Goal: Task Accomplishment & Management: Use online tool/utility

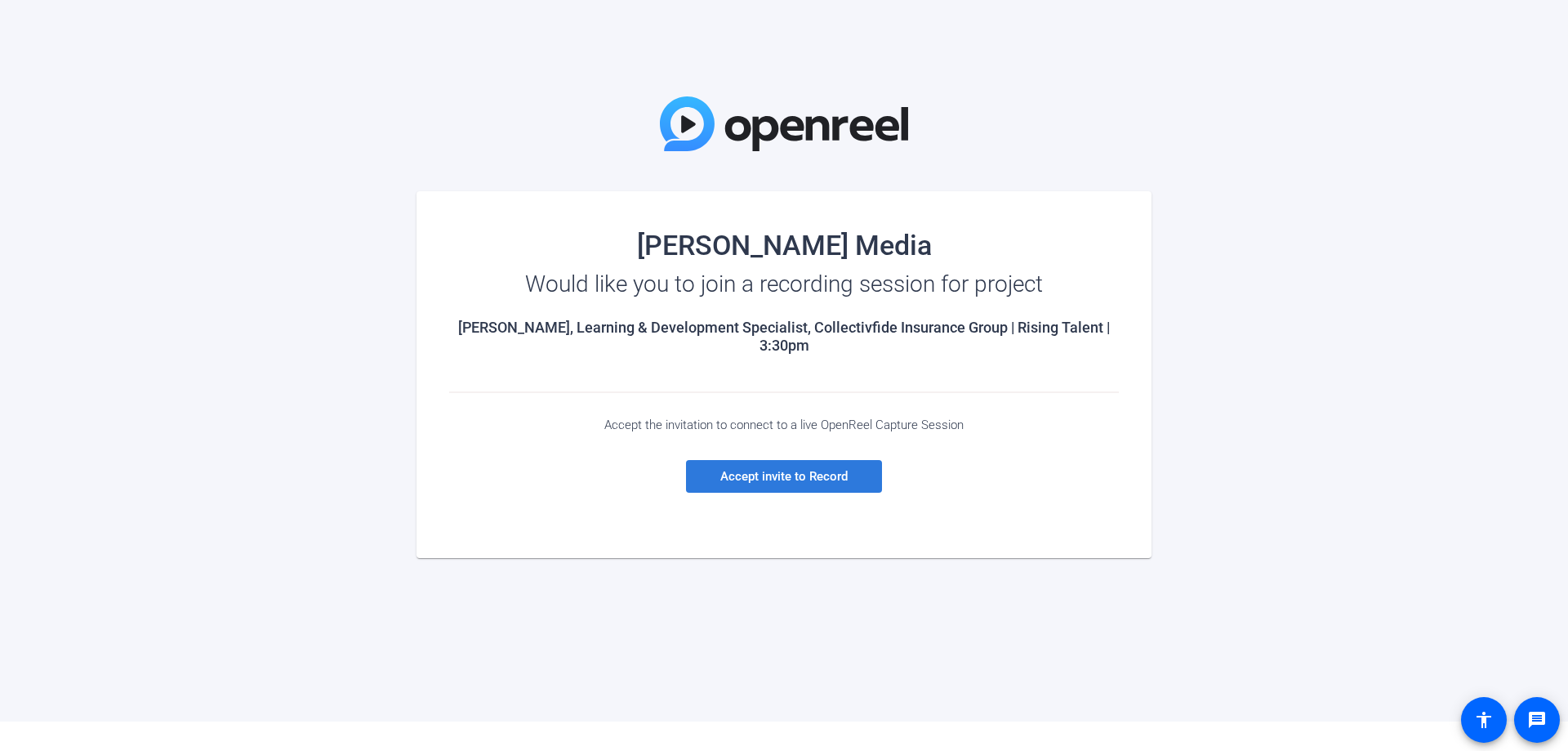
click at [759, 473] on span "Accept invite to Record" at bounding box center [784, 475] width 128 height 14
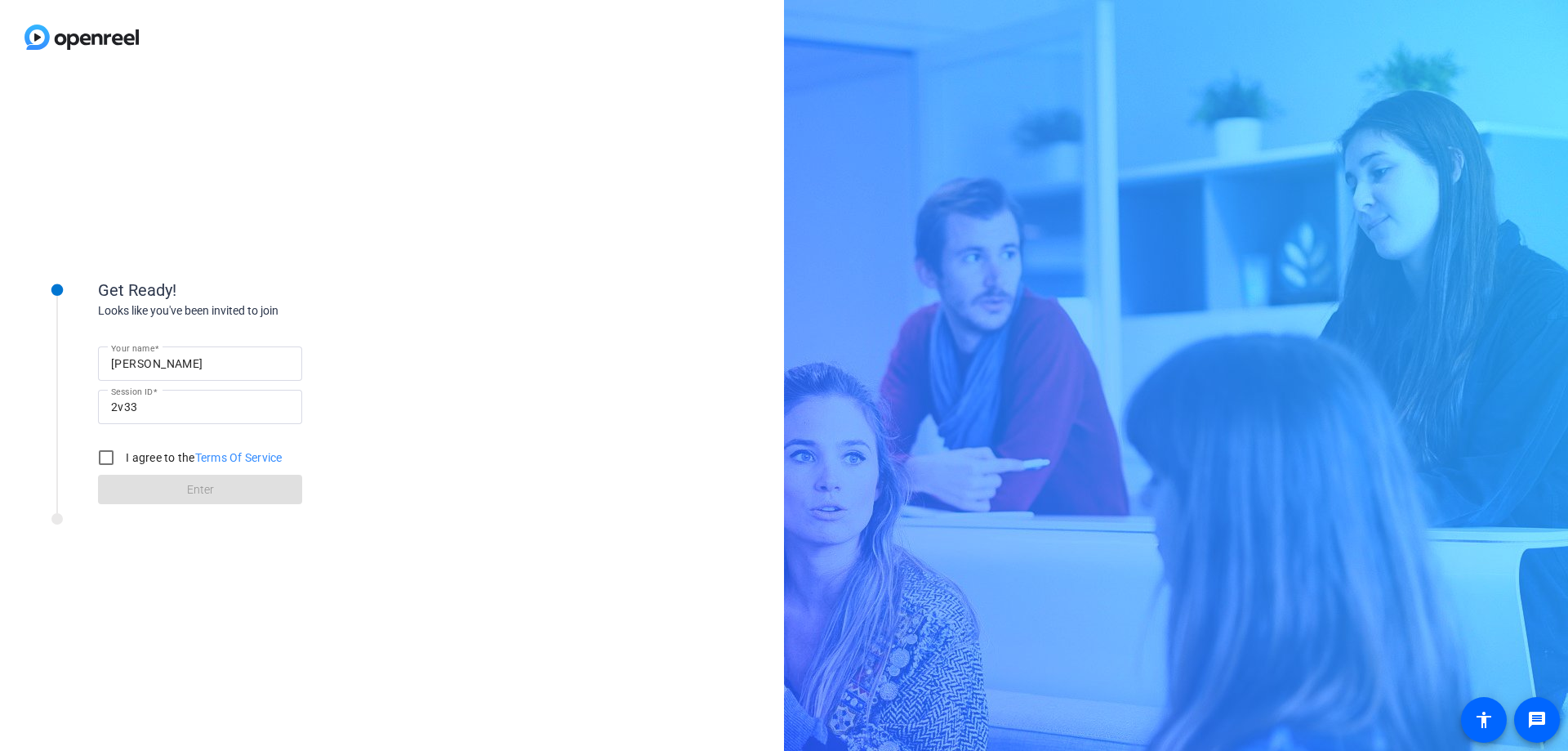
click at [128, 460] on label "I agree to the Terms Of Service" at bounding box center [202, 457] width 160 height 16
click at [122, 460] on input "I agree to the Terms Of Service" at bounding box center [106, 457] width 32 height 32
checkbox input "true"
click at [254, 485] on span at bounding box center [200, 489] width 204 height 39
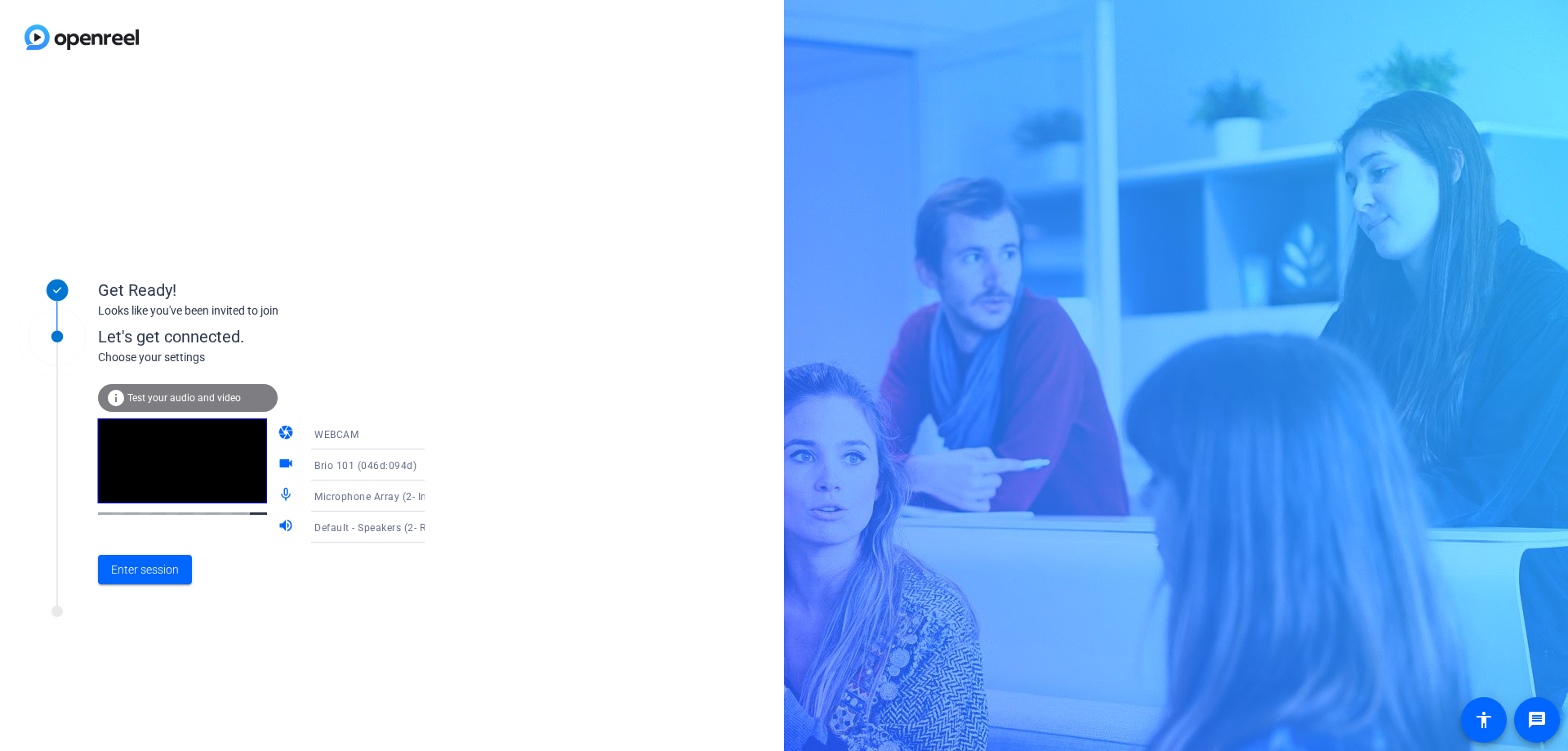
click at [278, 527] on mat-icon "volume_up" at bounding box center [287, 527] width 20 height 20
click at [344, 527] on span "Default - Speakers (2- Realtek(R) Audio)" at bounding box center [408, 527] width 188 height 13
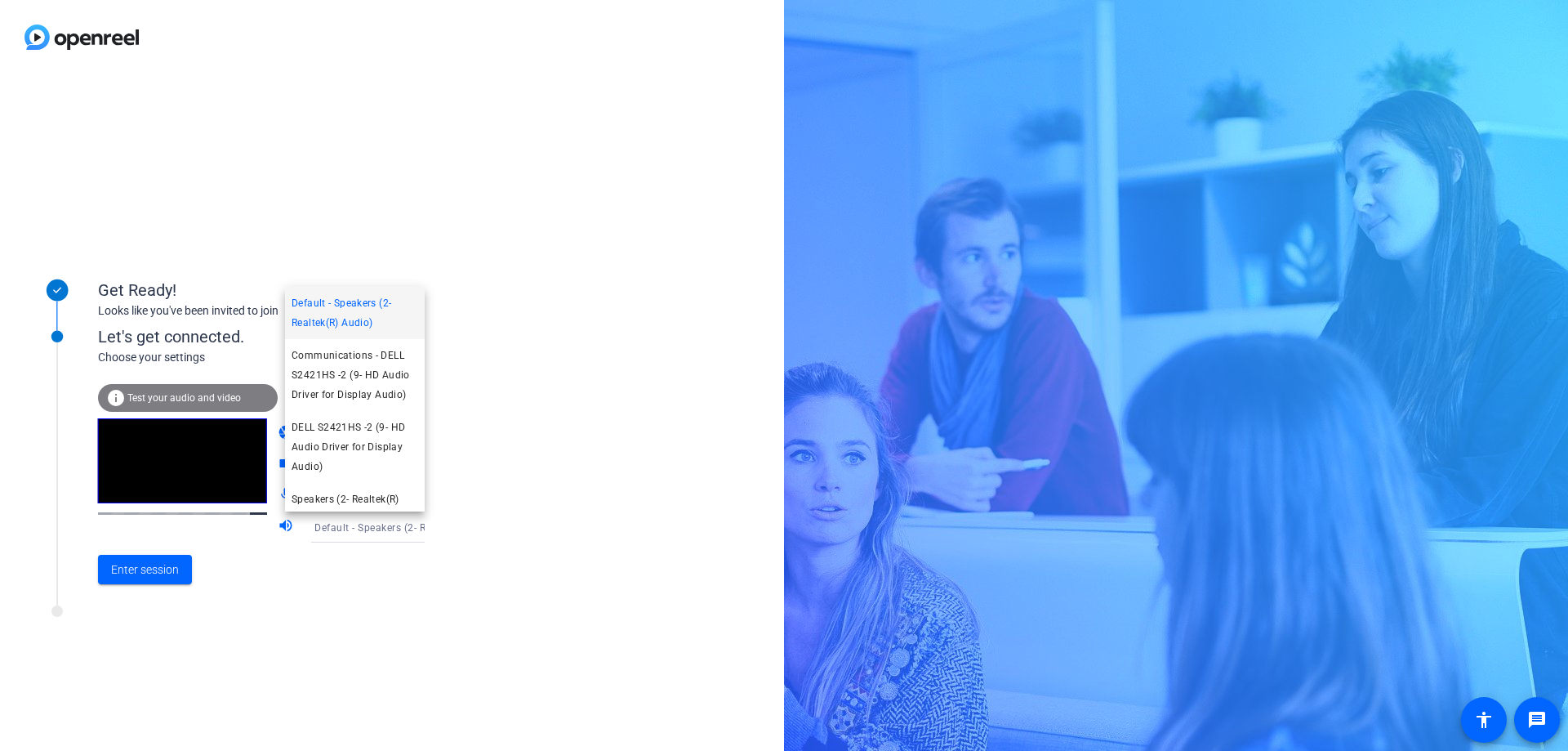
click at [344, 527] on div at bounding box center [784, 375] width 1568 height 751
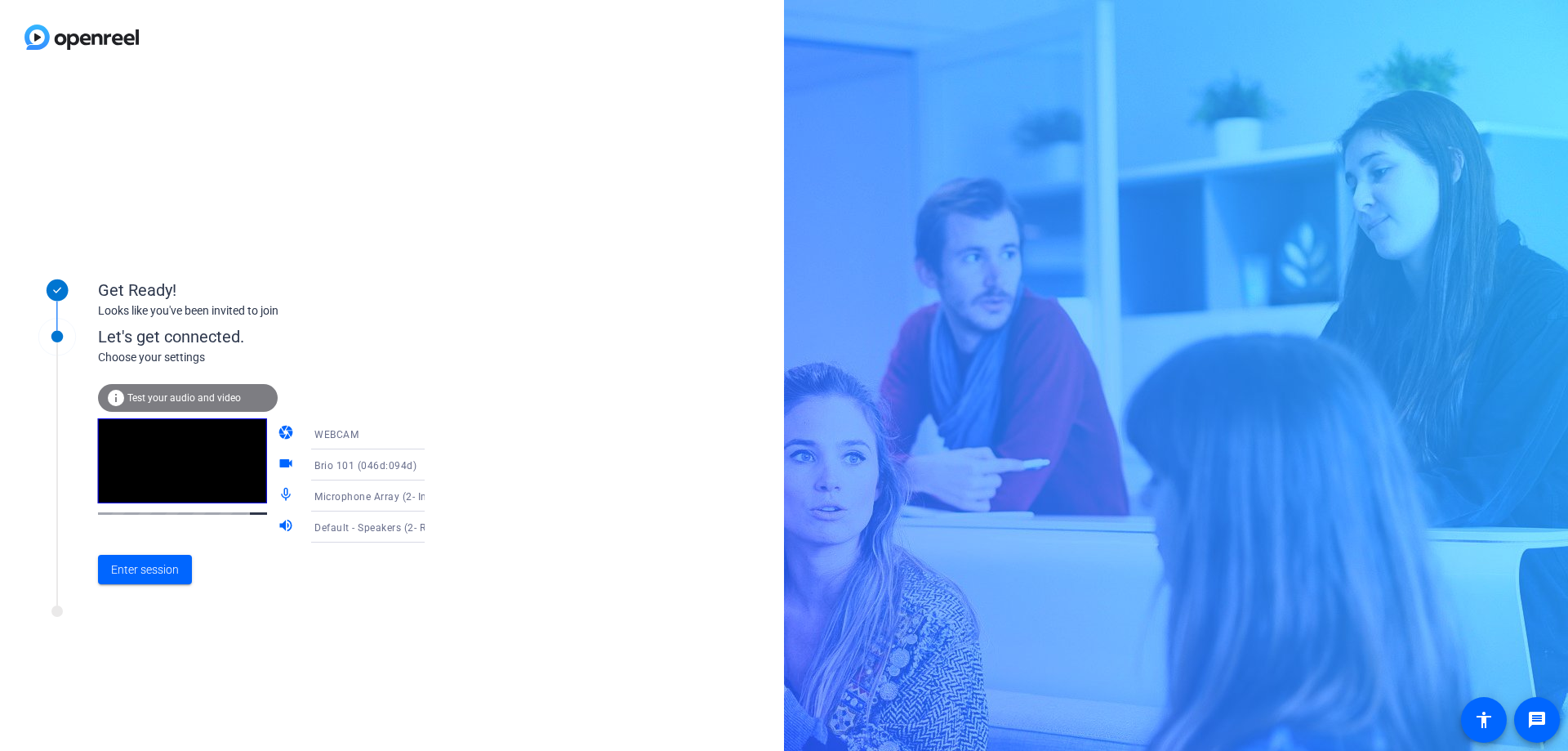
click at [184, 395] on span "Test your audio and video" at bounding box center [184, 398] width 114 height 11
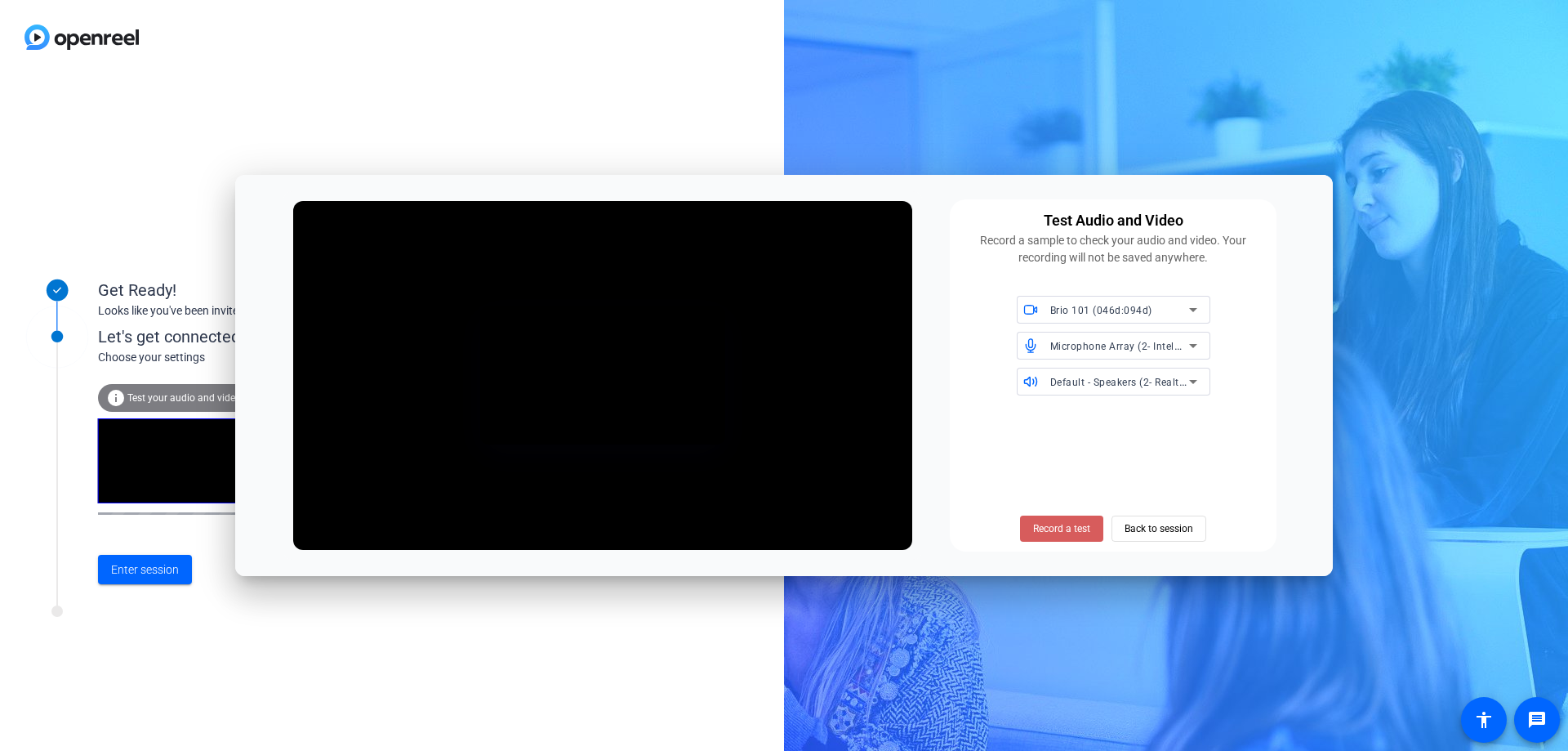
click at [1077, 525] on span "Record a test" at bounding box center [1062, 528] width 57 height 14
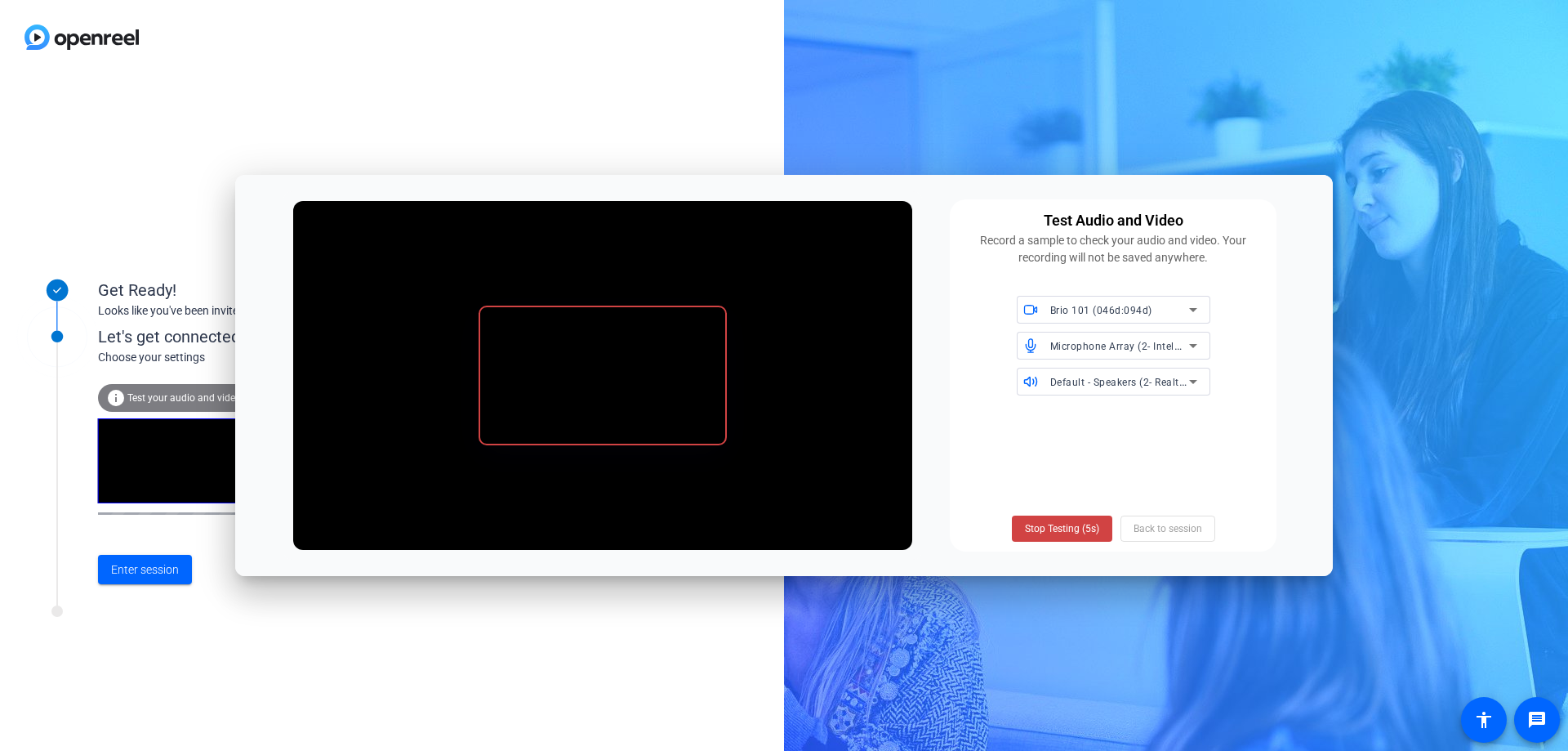
click at [1077, 525] on span "Stop Testing (5s)" at bounding box center [1062, 528] width 74 height 14
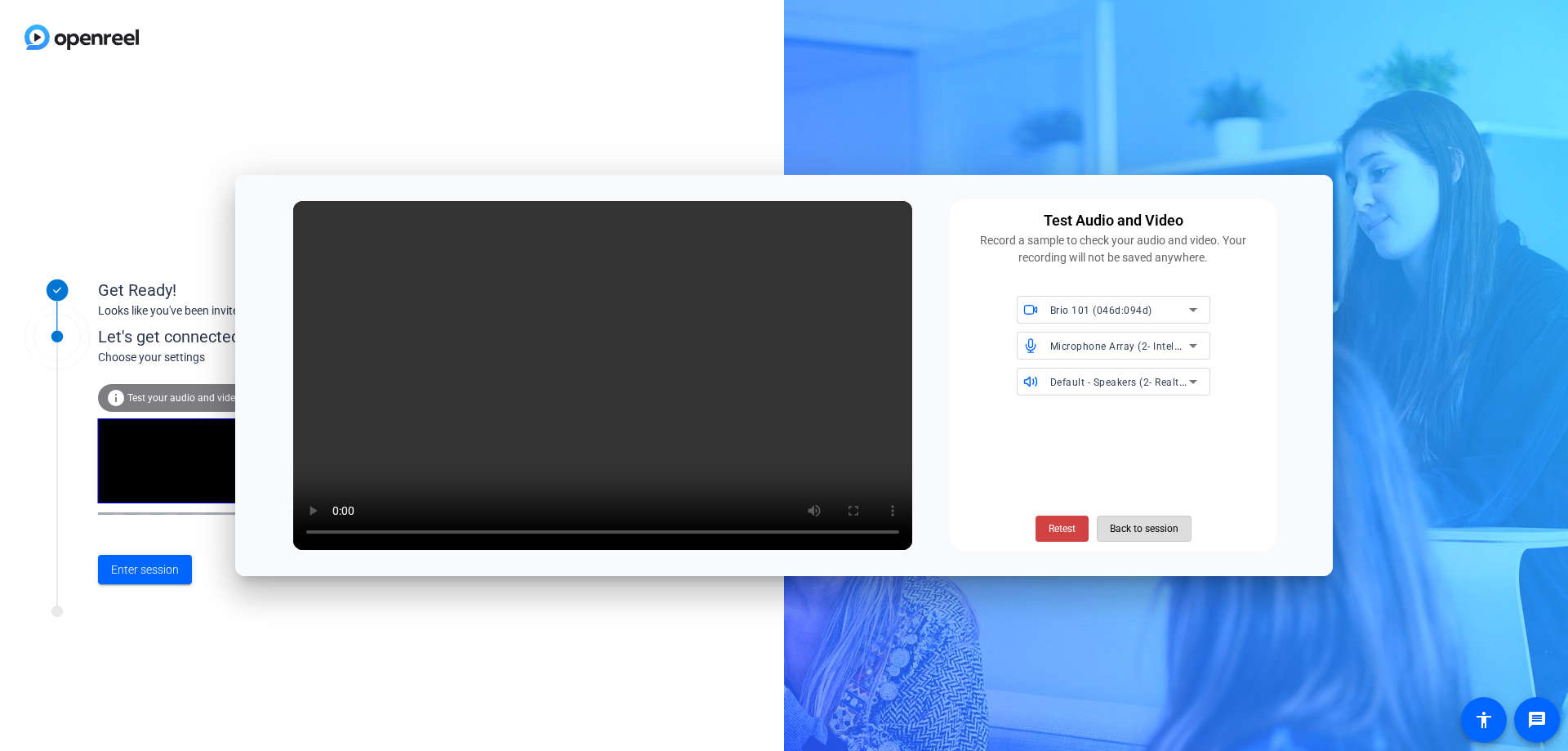
click at [1129, 530] on span "Back to session" at bounding box center [1144, 529] width 69 height 31
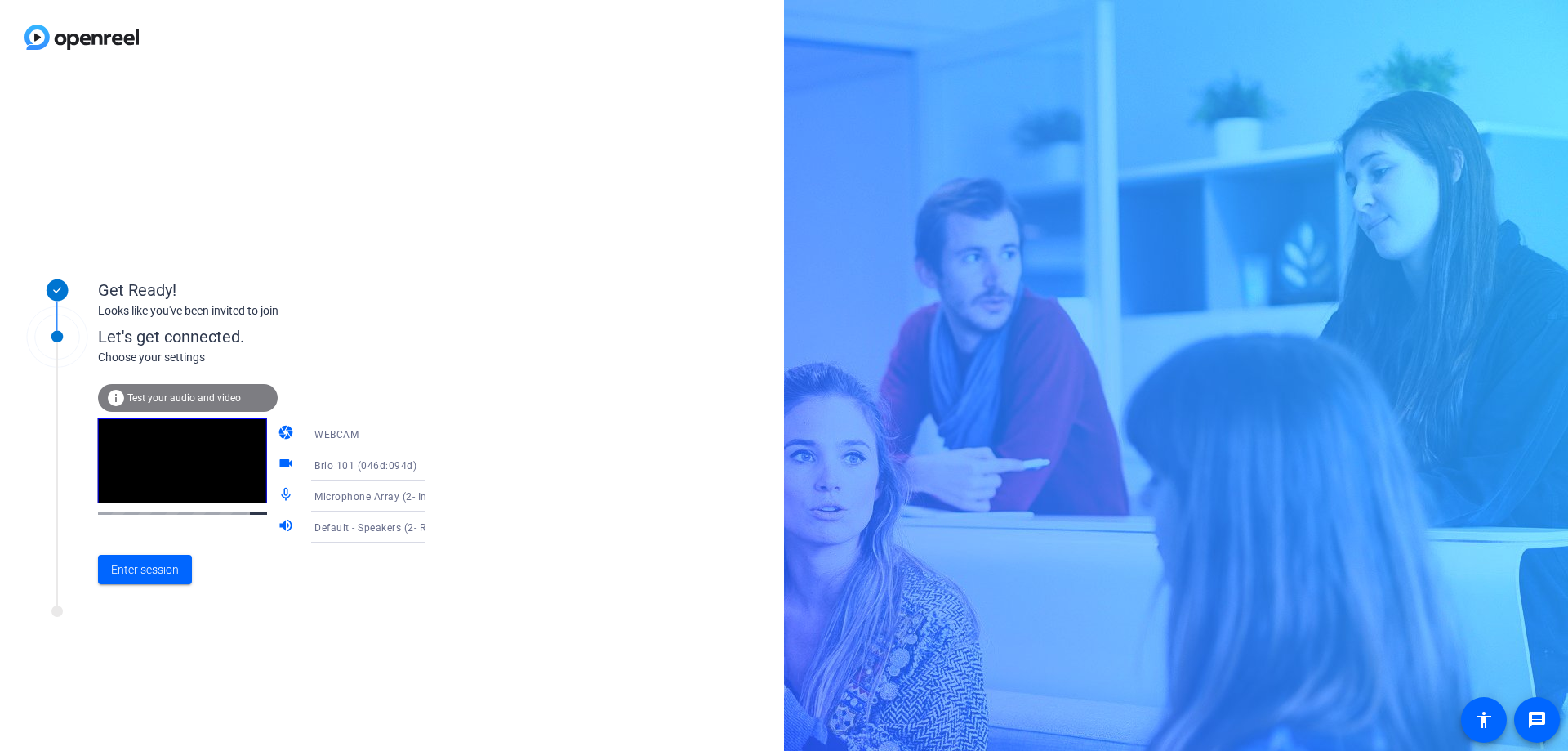
click at [192, 391] on div "info Test your audio and video" at bounding box center [188, 397] width 179 height 28
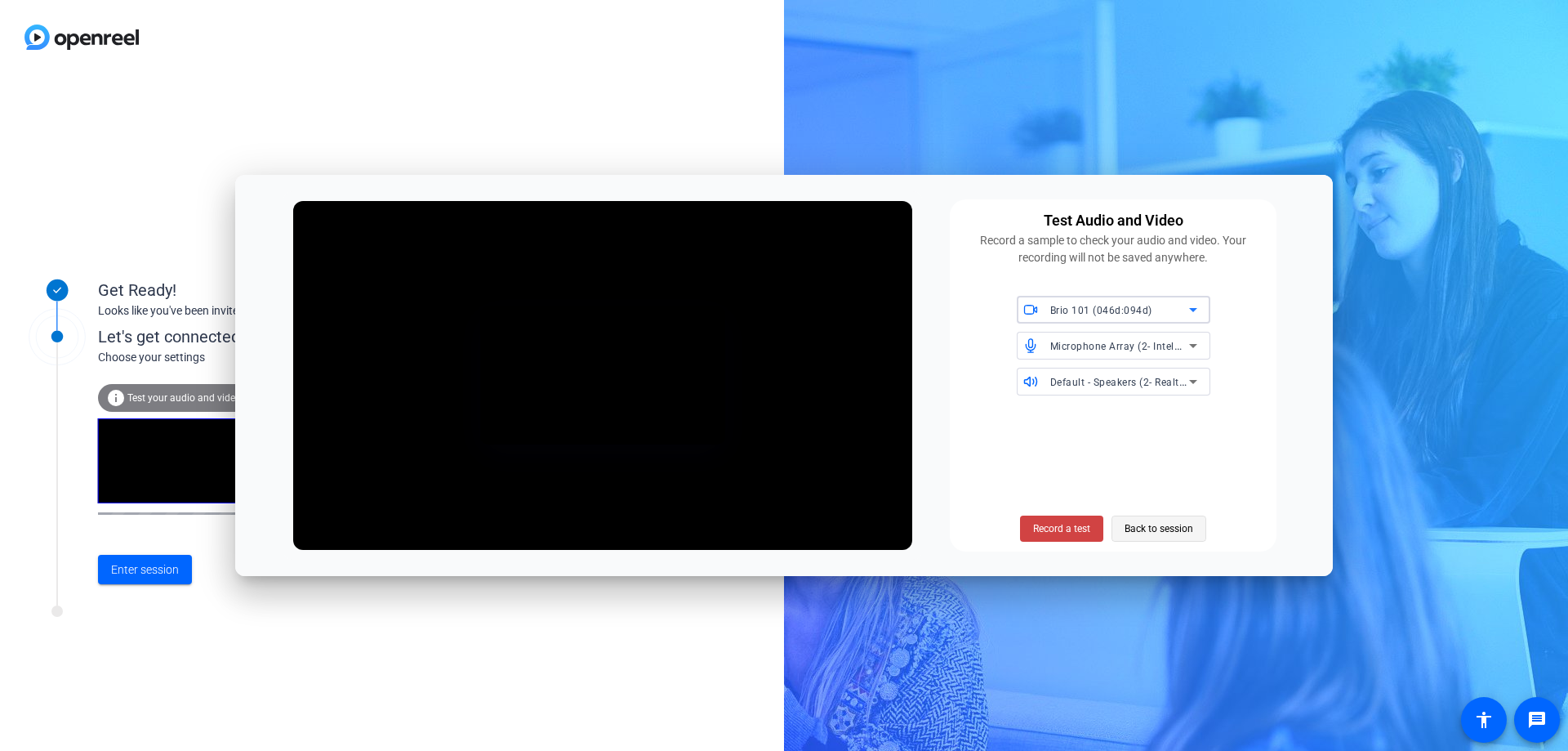
click at [1171, 529] on span "Back to session" at bounding box center [1160, 529] width 69 height 31
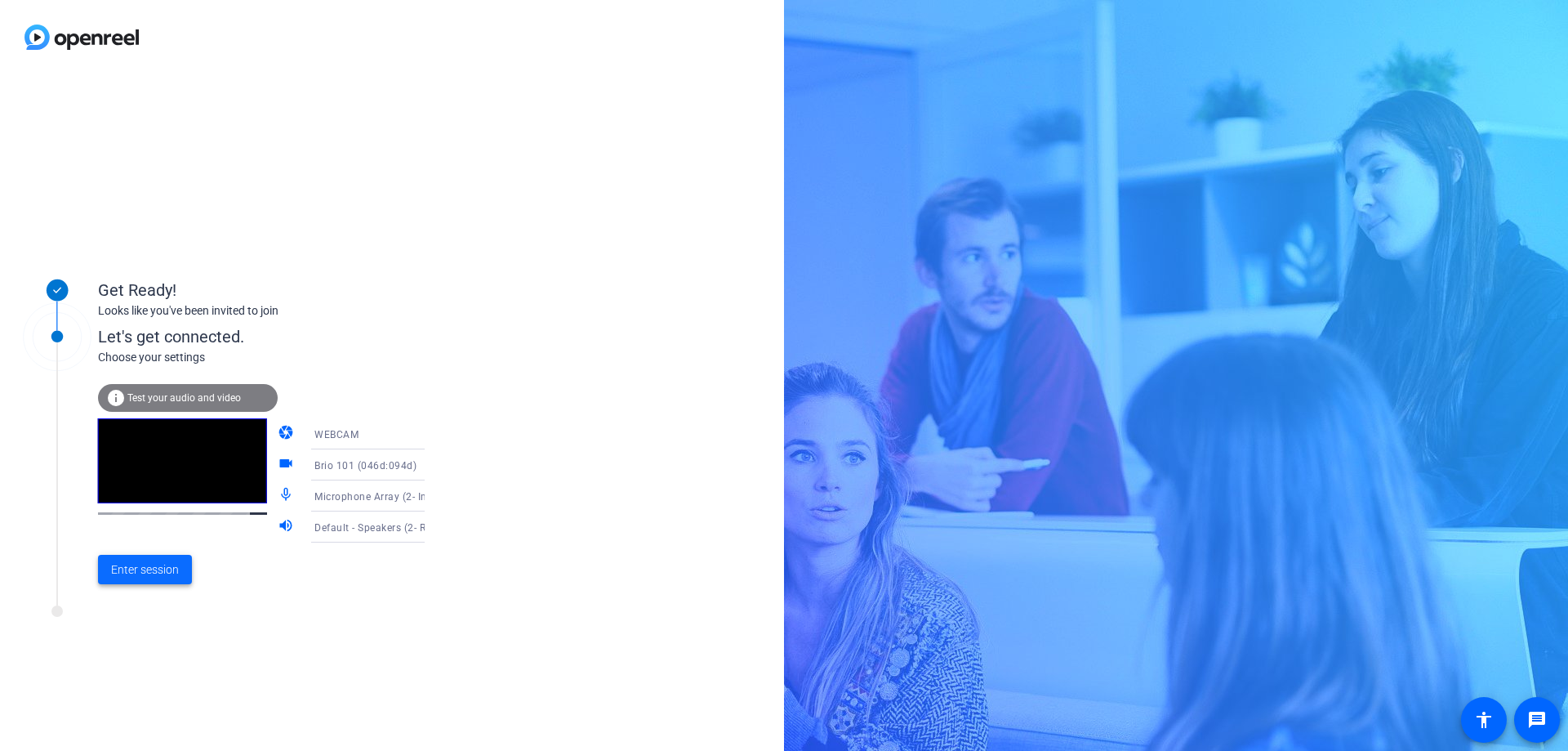
click at [163, 572] on span "Enter session" at bounding box center [144, 570] width 68 height 17
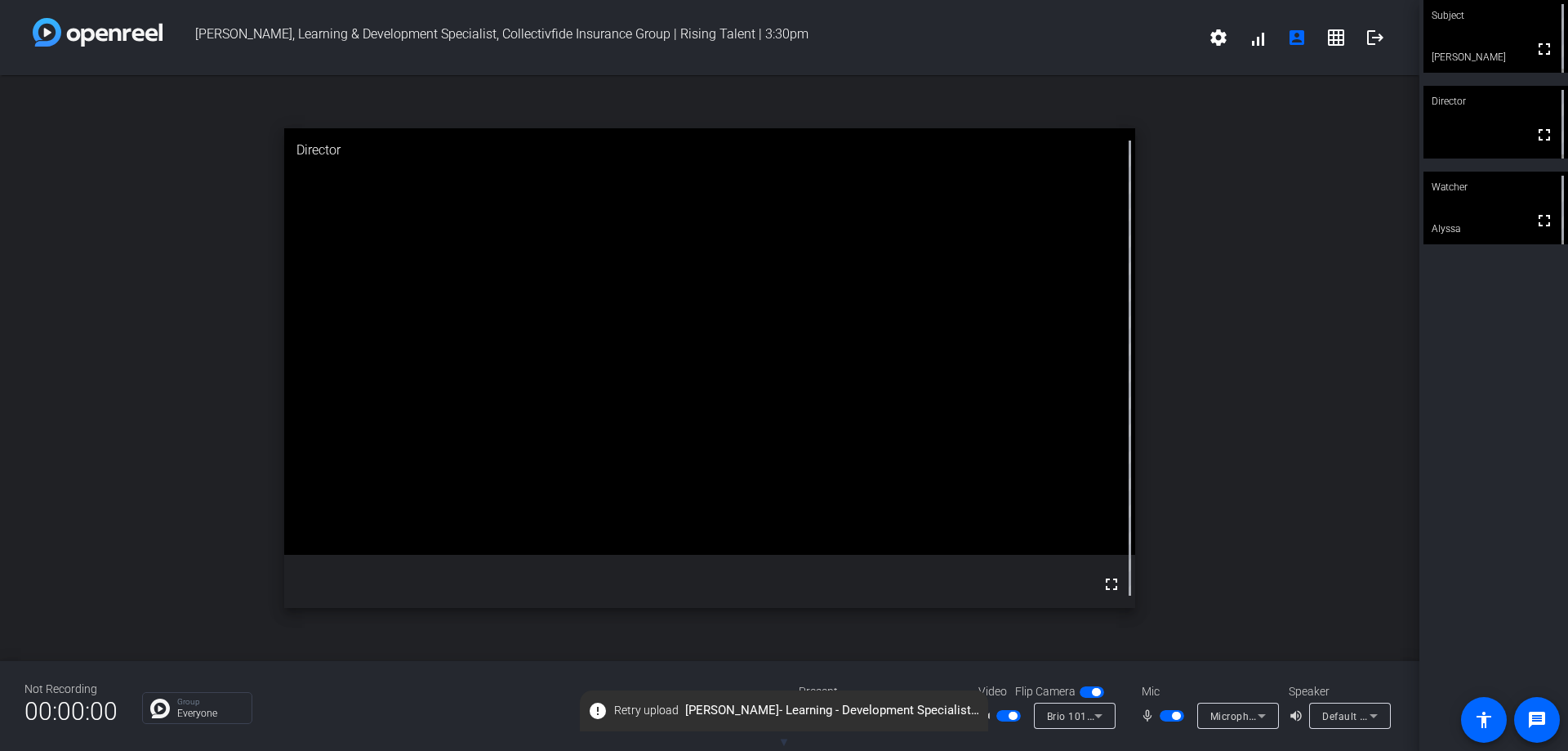
click at [1097, 714] on icon at bounding box center [1098, 716] width 20 height 20
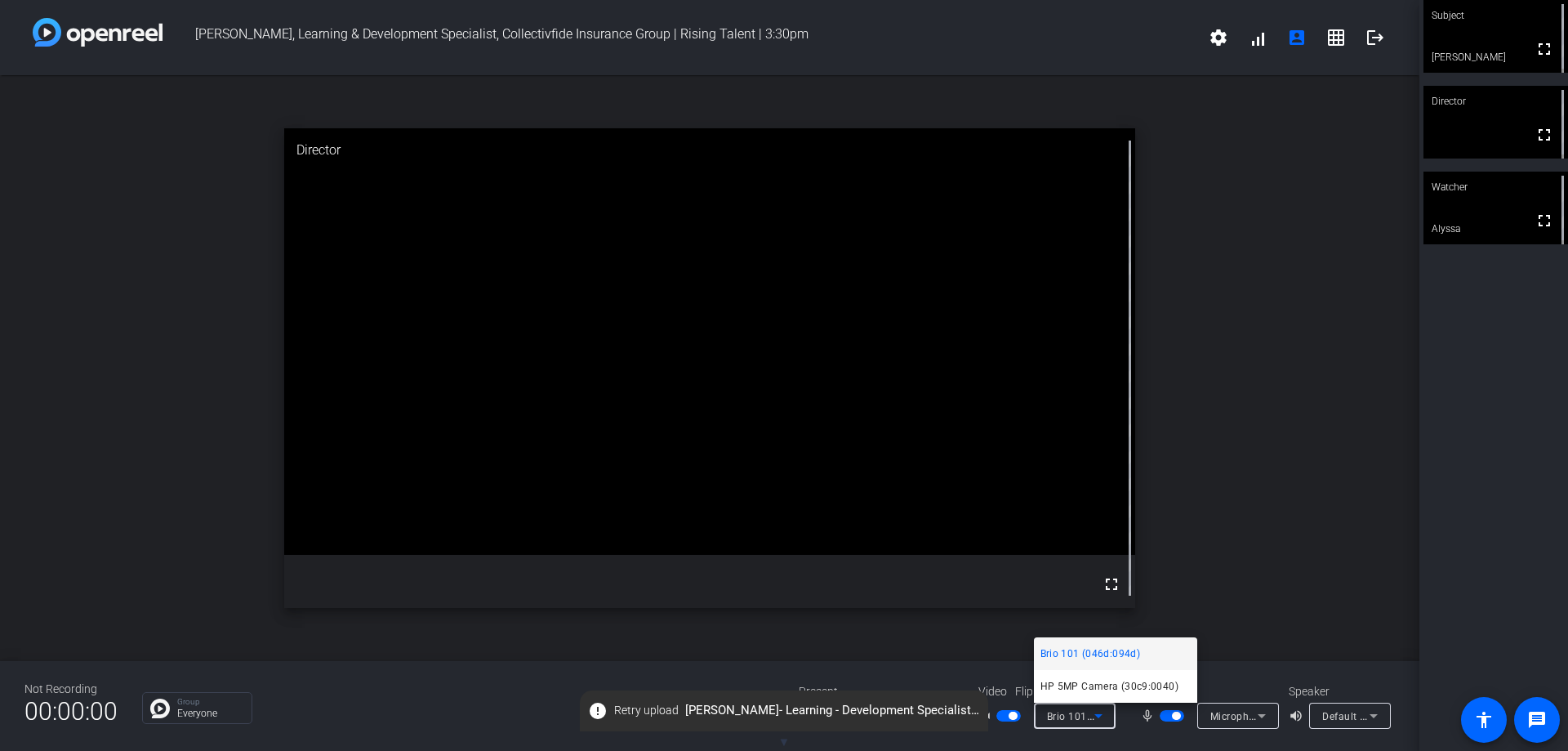
click at [1097, 714] on div at bounding box center [784, 375] width 1568 height 751
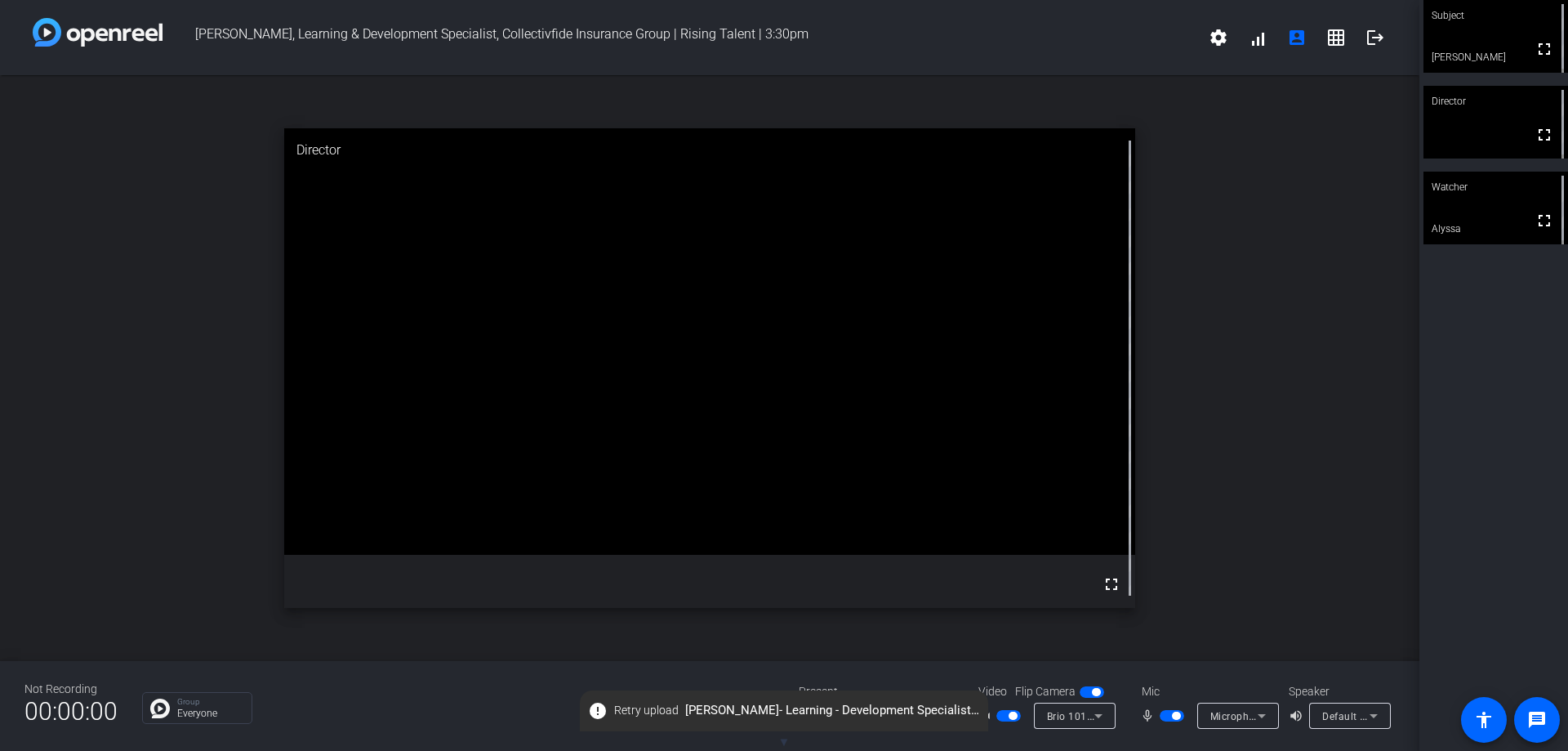
click at [1016, 718] on span "button" at bounding box center [1013, 716] width 9 height 9
click at [932, 712] on span "error Retry upload Bianca Florio- Learning - Development Specialist- Collectivf…" at bounding box center [784, 710] width 408 height 30
click at [470, 707] on div "Group Everyone" at bounding box center [458, 707] width 632 height 31
click at [1165, 717] on span "button" at bounding box center [1172, 716] width 25 height 11
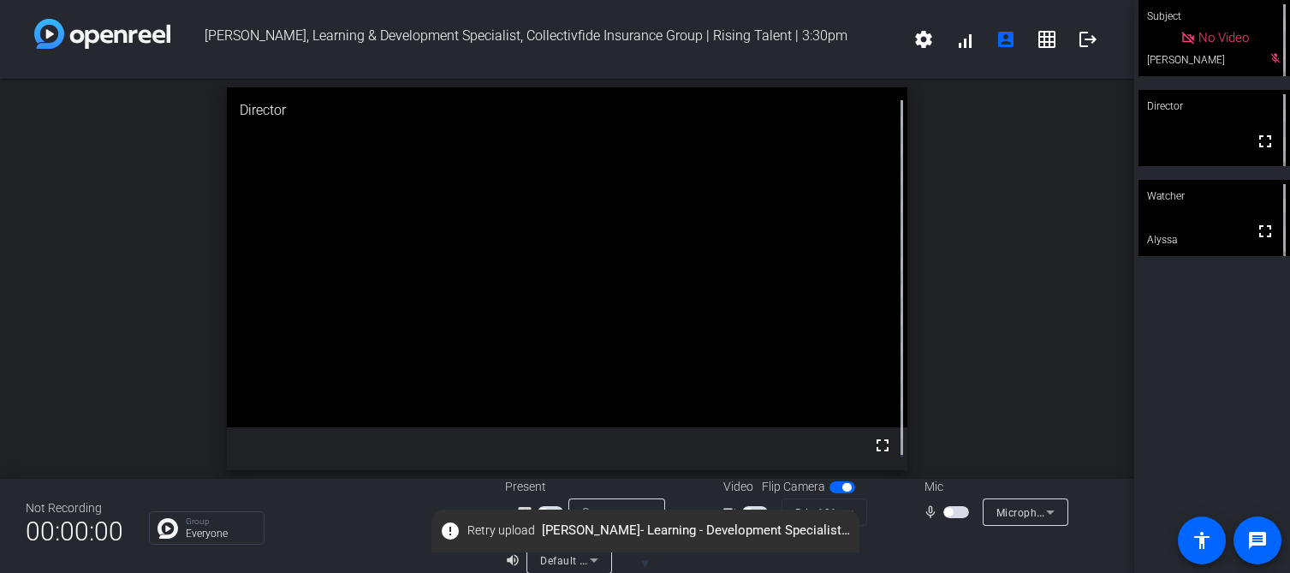
click at [945, 514] on span "button" at bounding box center [948, 512] width 9 height 9
click at [948, 511] on span "button" at bounding box center [956, 512] width 26 height 12
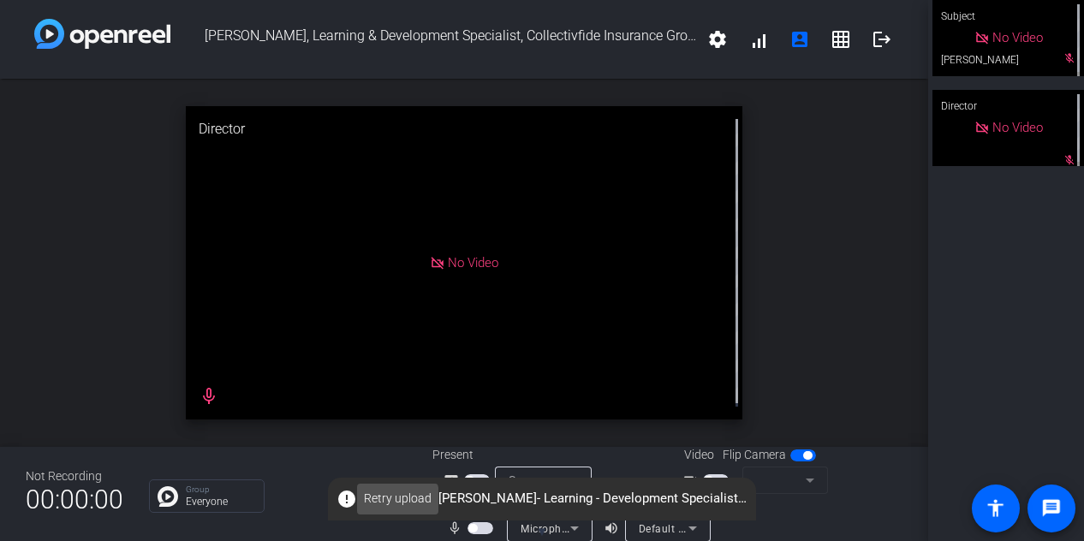
click at [395, 502] on span "Retry upload" at bounding box center [398, 499] width 68 height 18
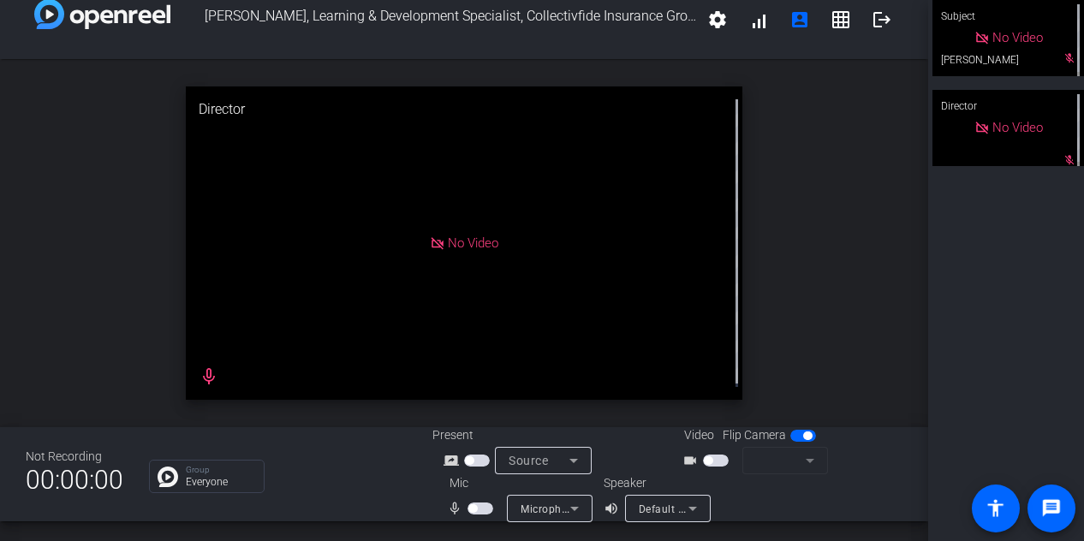
scroll to position [19, 0]
click at [838, 197] on div "open_in_new Director No Video mic_none" at bounding box center [464, 244] width 928 height 368
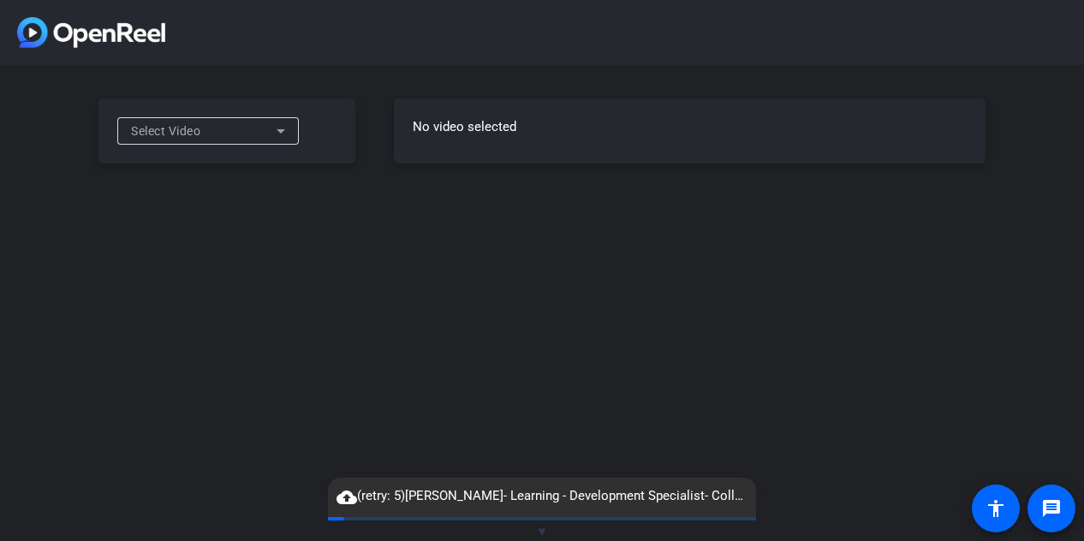
click at [227, 131] on div "Select Video" at bounding box center [204, 131] width 146 height 21
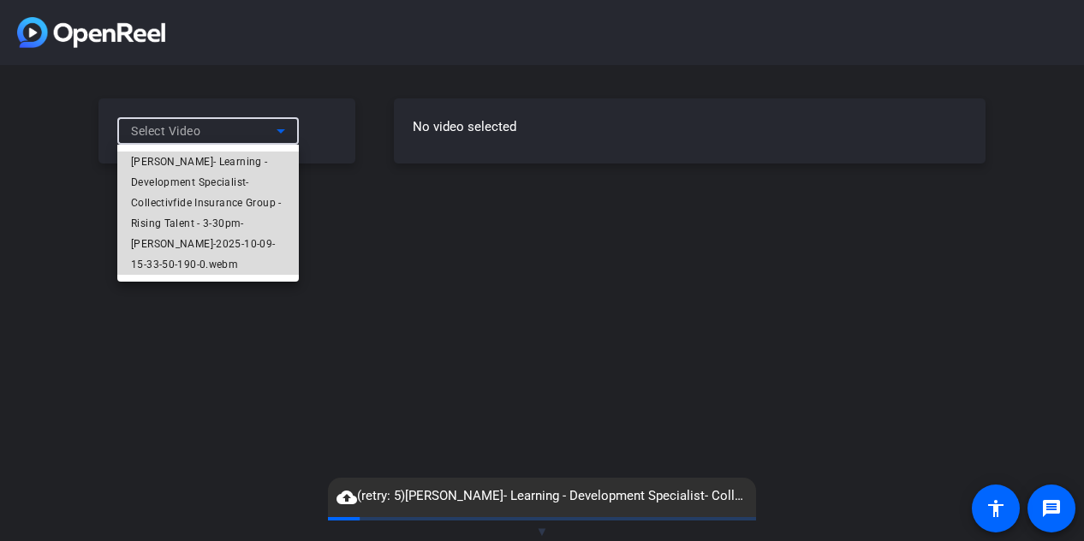
click at [230, 186] on span "[PERSON_NAME]- Learning - Development Specialist- Collectivfide Insurance Group…" at bounding box center [208, 213] width 154 height 123
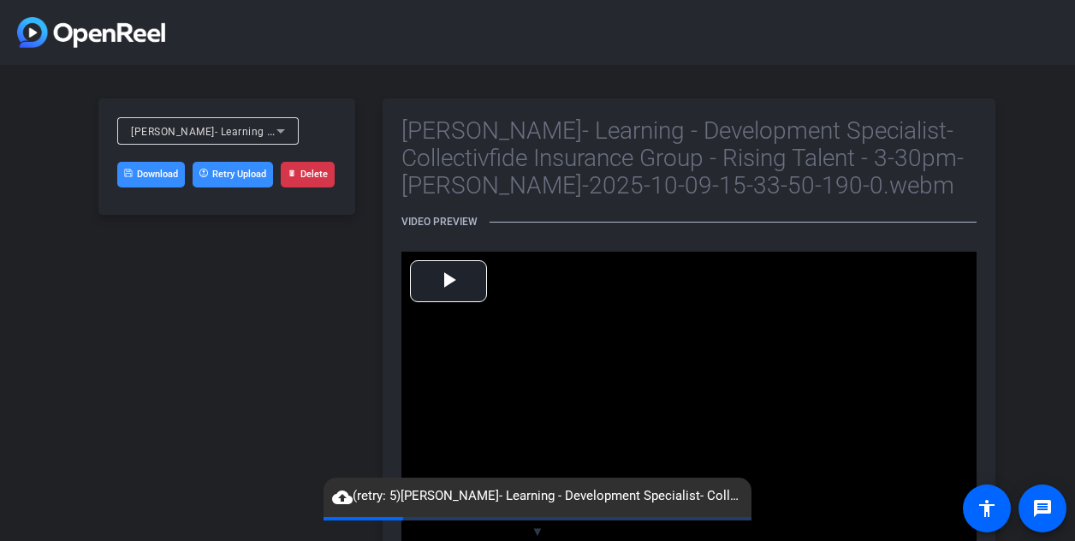
scroll to position [86, 0]
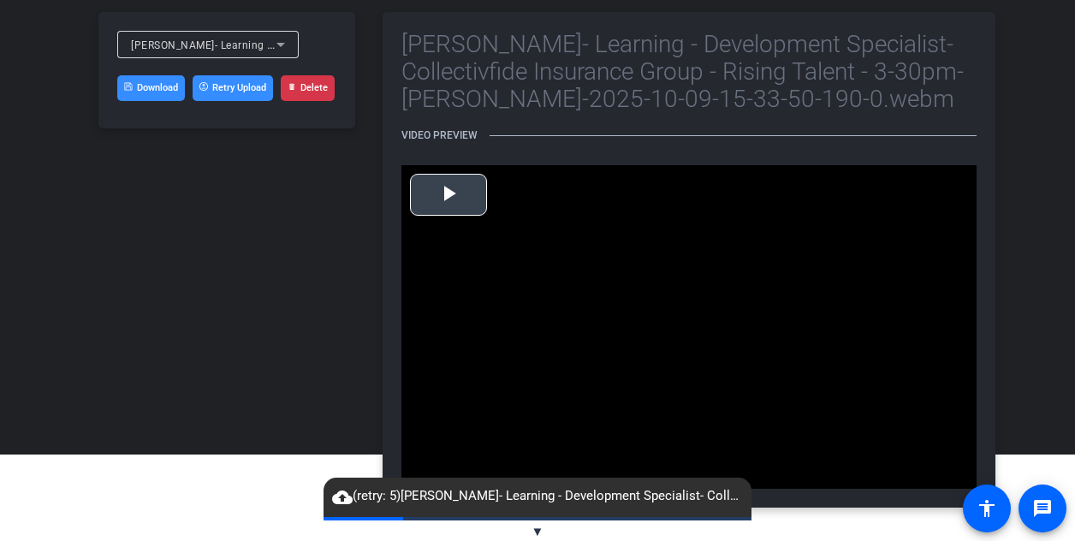
click at [449, 194] on span "Video Player" at bounding box center [449, 194] width 0 height 0
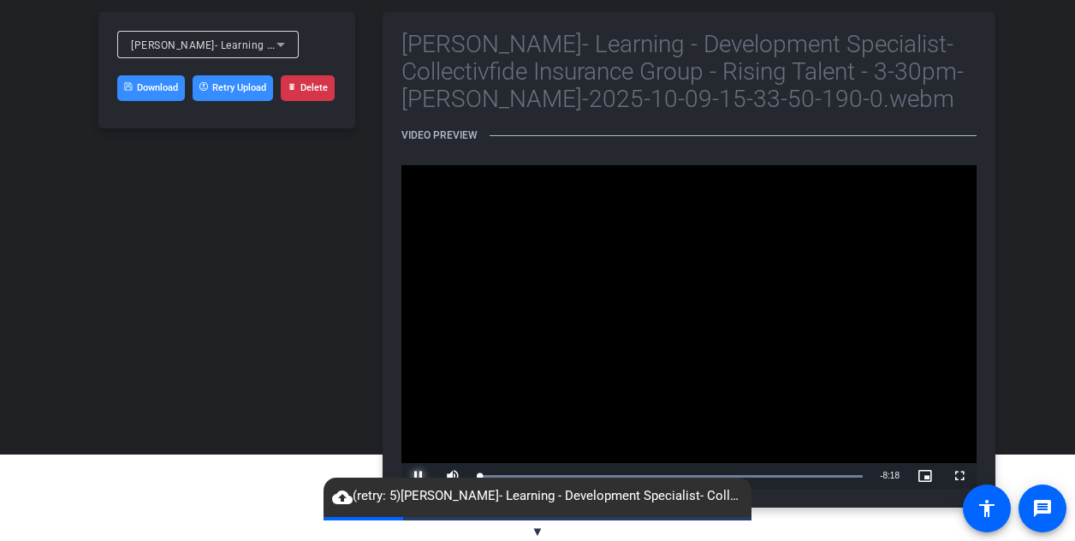
click at [419, 476] on span "Video Player" at bounding box center [418, 476] width 34 height 0
click at [538, 532] on span "▼" at bounding box center [538, 531] width 13 height 15
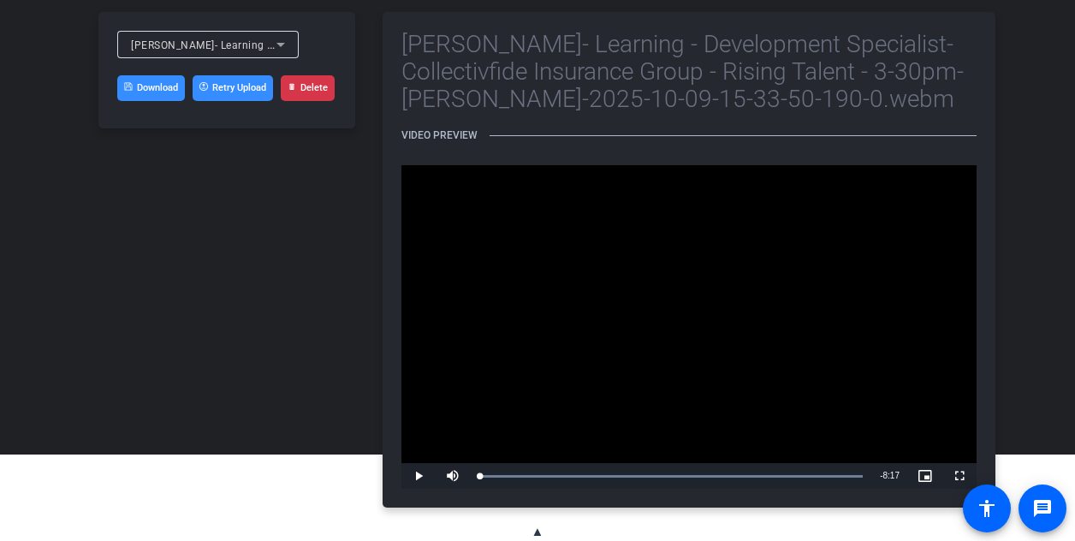
click at [538, 532] on span "▲" at bounding box center [538, 531] width 13 height 15
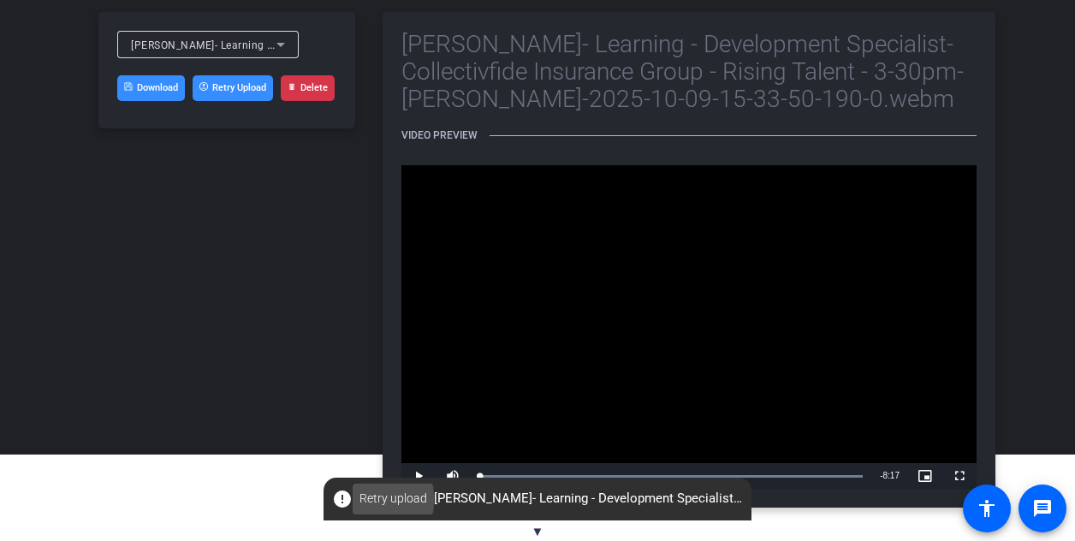
click at [365, 499] on span "Retry upload" at bounding box center [393, 499] width 68 height 18
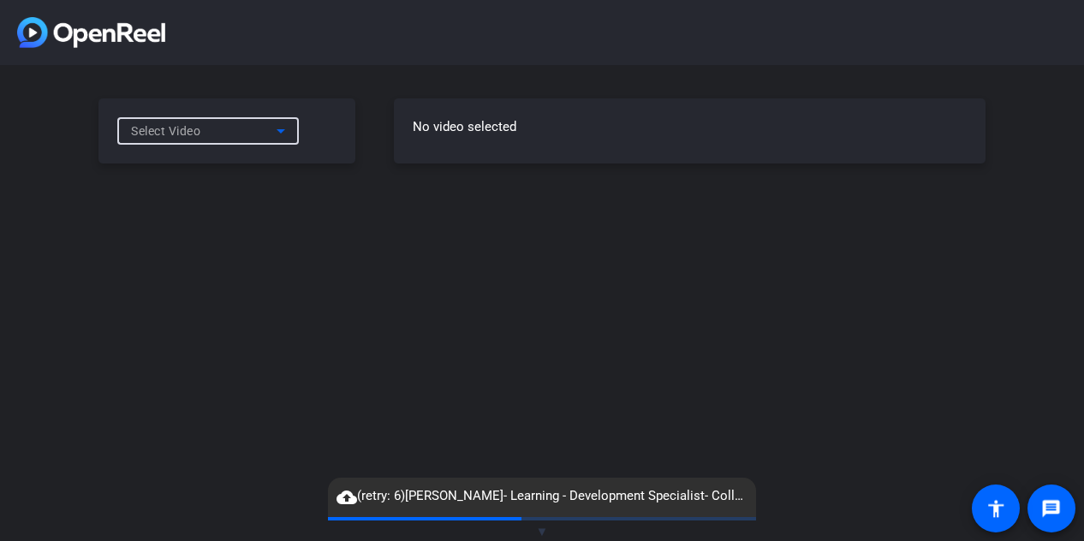
click at [230, 132] on div "Select Video" at bounding box center [204, 131] width 146 height 21
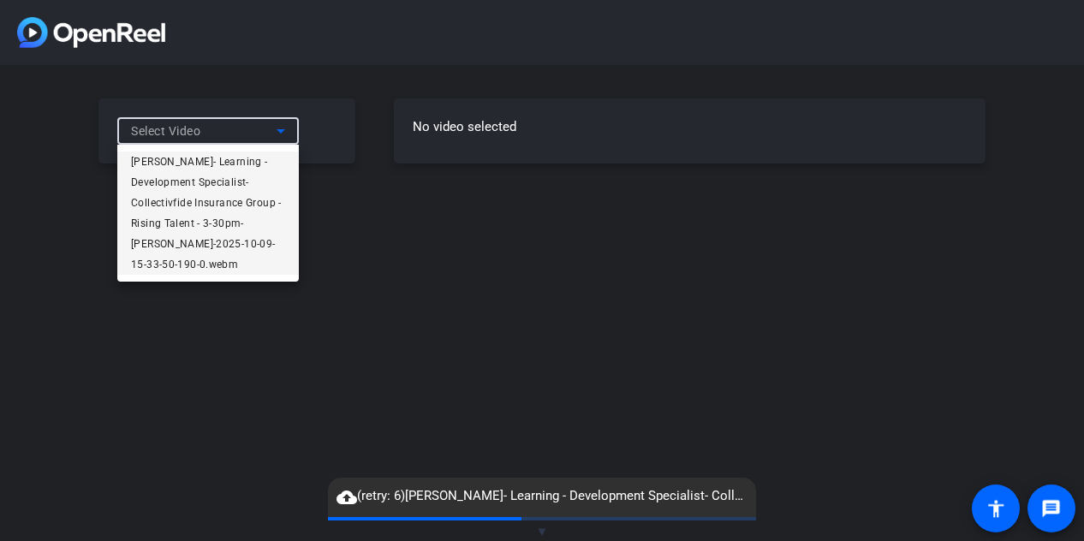
click at [227, 193] on span "[PERSON_NAME]- Learning - Development Specialist- Collectivfide Insurance Group…" at bounding box center [208, 213] width 154 height 123
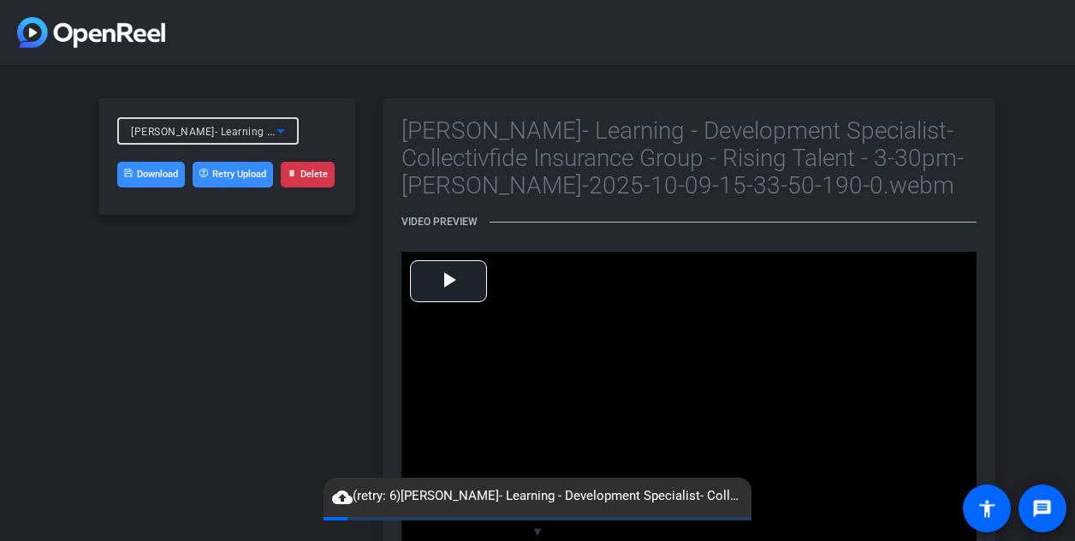
scroll to position [86, 0]
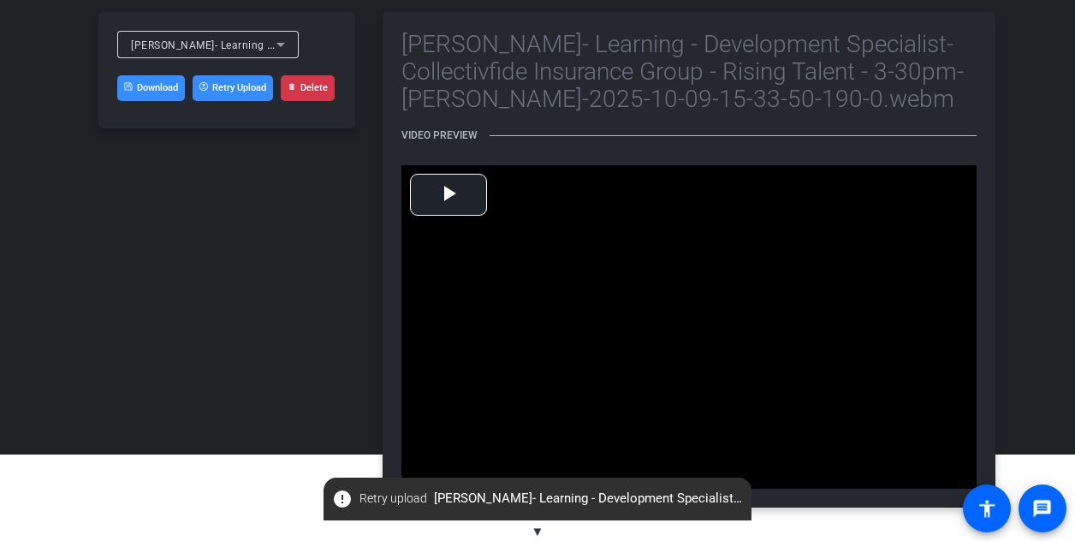
click at [343, 370] on div "Bianca Florio- Learning - Development Specialist- Collectivfide Insurance Group…" at bounding box center [226, 260] width 257 height 496
click at [405, 505] on span "Retry upload" at bounding box center [393, 499] width 68 height 18
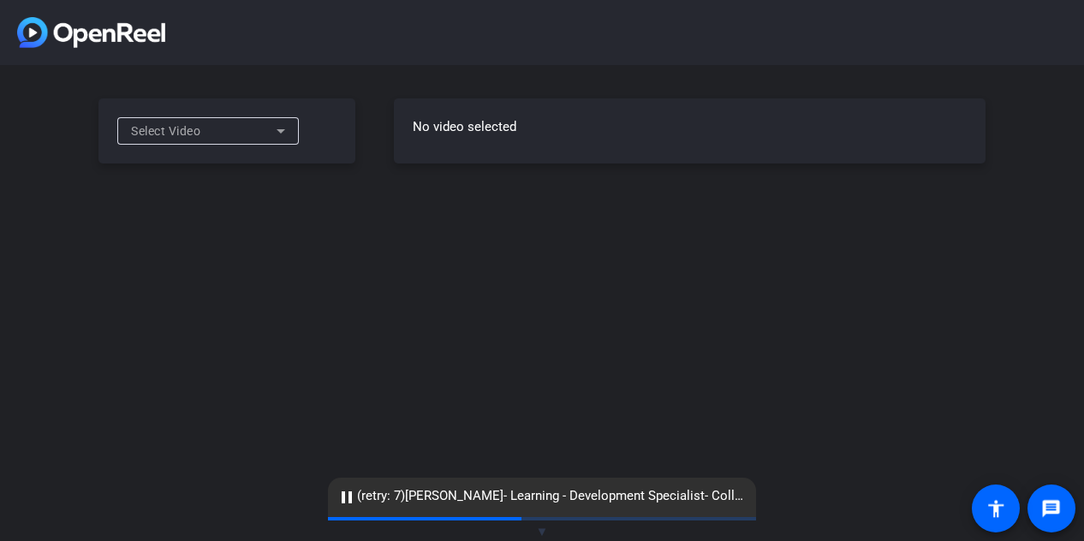
click at [270, 116] on div "Select Video" at bounding box center [226, 130] width 257 height 65
click at [271, 136] on icon at bounding box center [280, 131] width 21 height 21
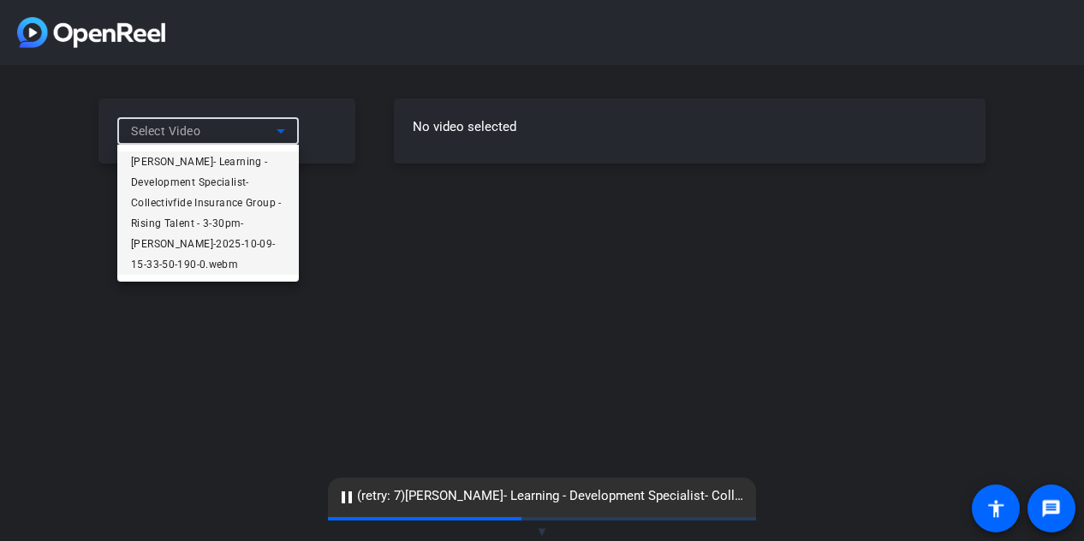
click at [261, 194] on span "[PERSON_NAME]- Learning - Development Specialist- Collectivfide Insurance Group…" at bounding box center [208, 213] width 154 height 123
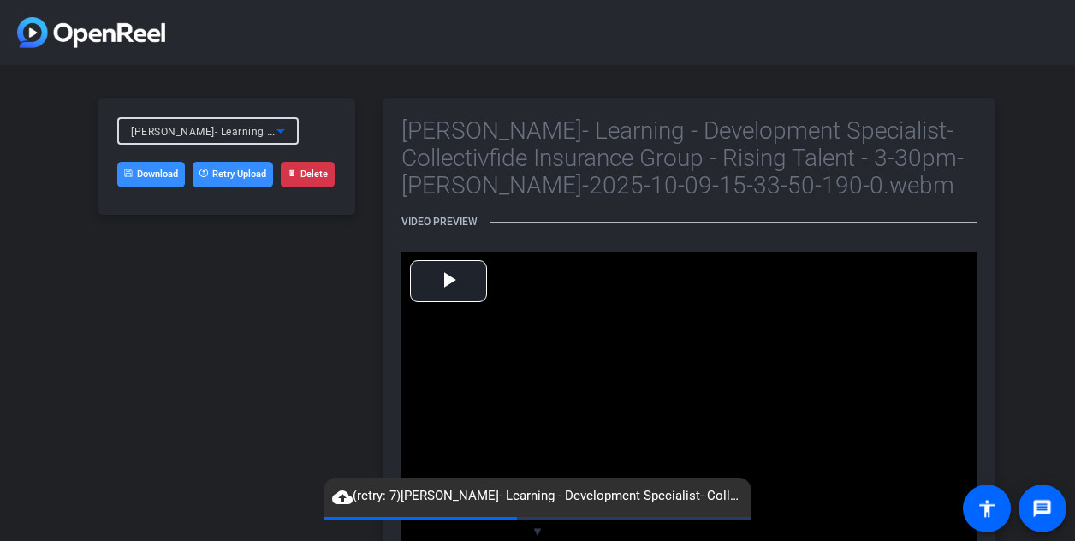
scroll to position [86, 0]
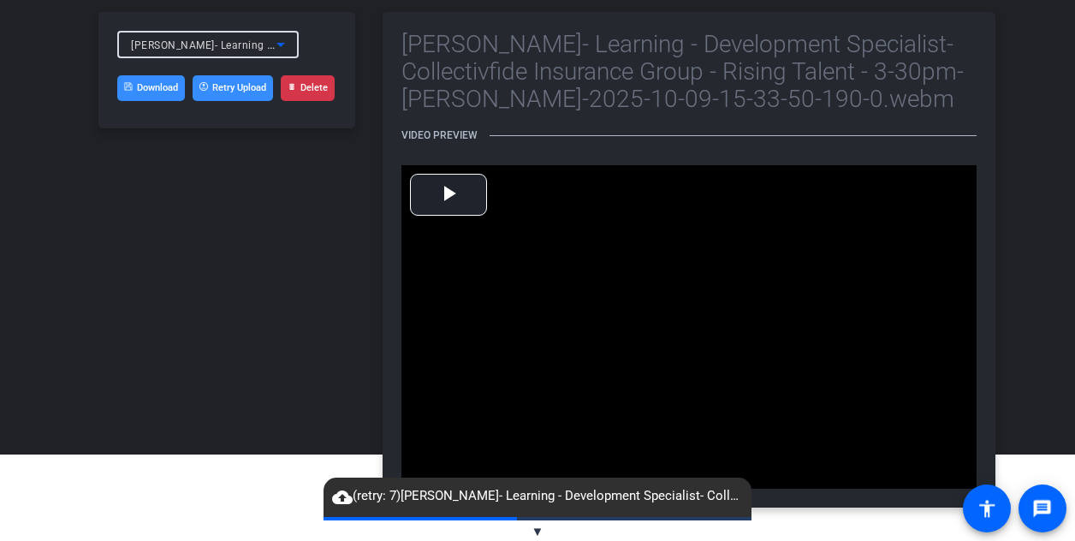
click at [538, 530] on span "▼" at bounding box center [538, 531] width 13 height 15
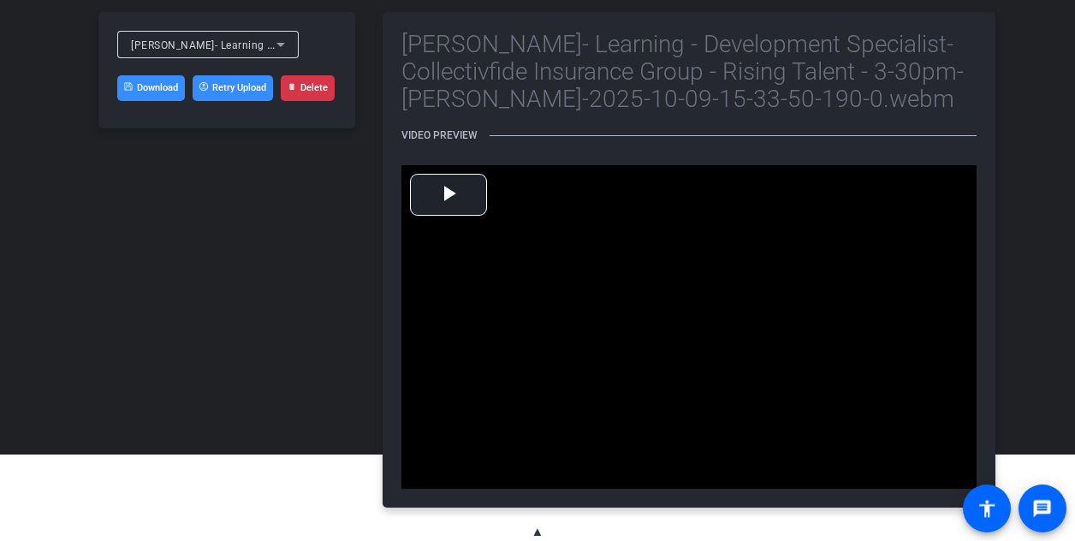
click at [532, 533] on span "▲" at bounding box center [538, 531] width 13 height 15
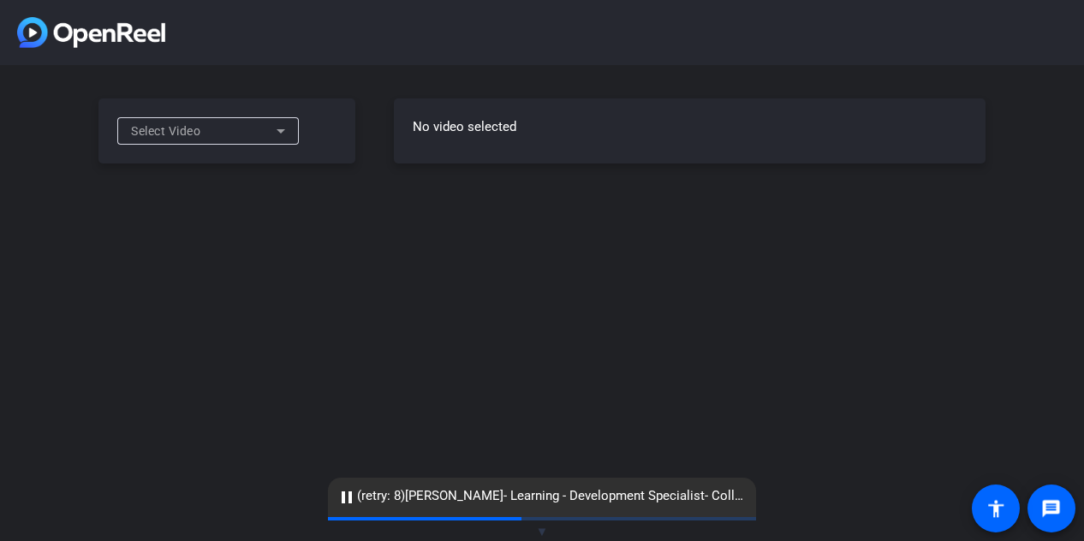
click at [225, 142] on div "Select Video" at bounding box center [208, 130] width 154 height 27
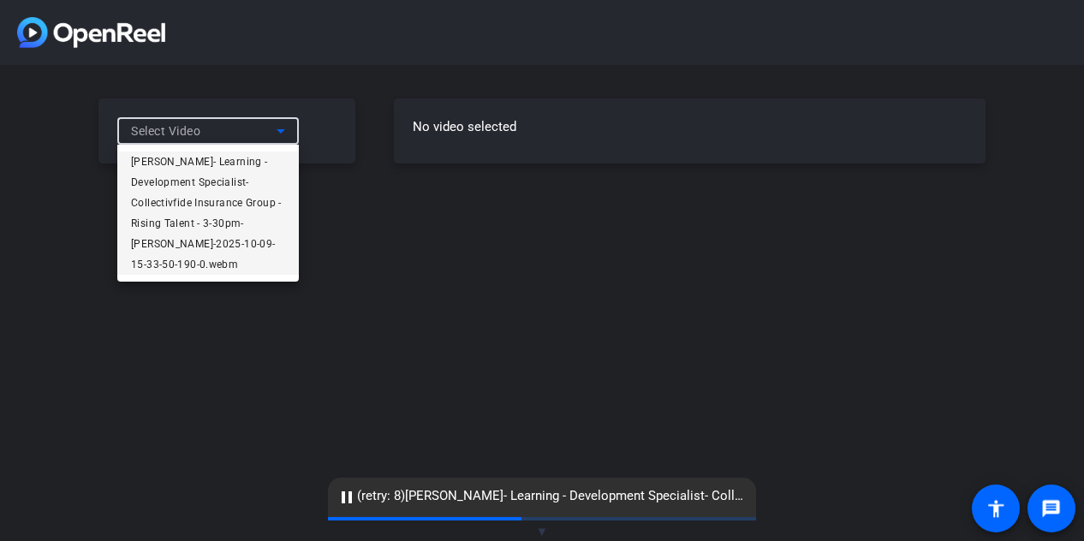
click at [231, 169] on span "[PERSON_NAME]- Learning - Development Specialist- Collectivfide Insurance Group…" at bounding box center [208, 213] width 154 height 123
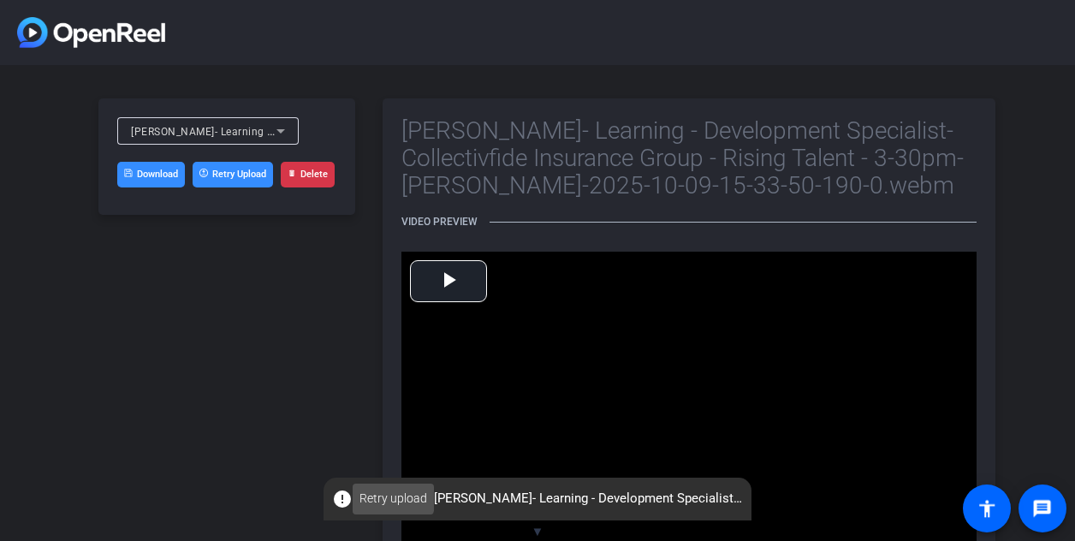
click at [382, 494] on span "Retry upload" at bounding box center [393, 499] width 68 height 18
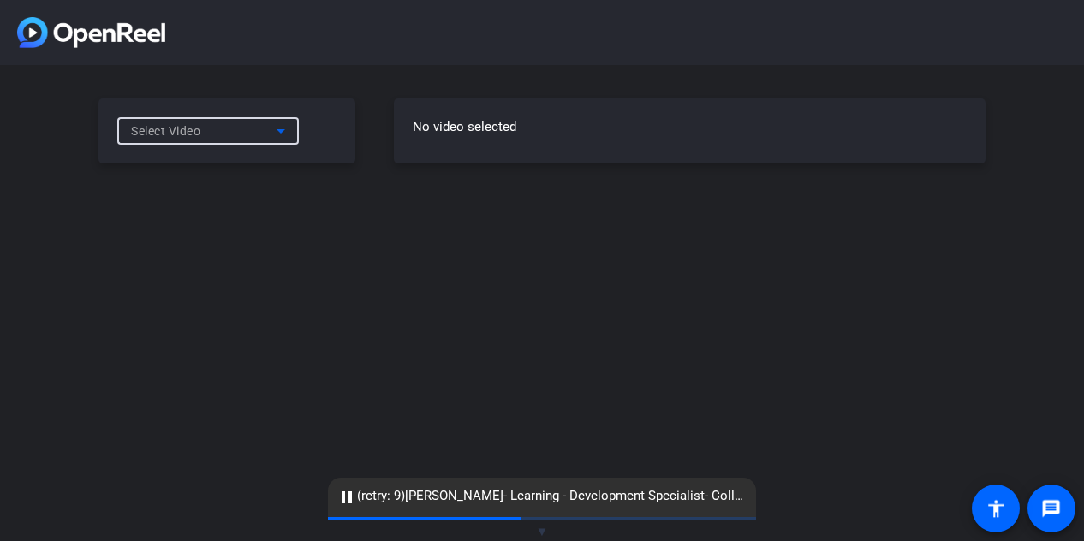
click at [251, 127] on div "Select Video" at bounding box center [204, 131] width 146 height 21
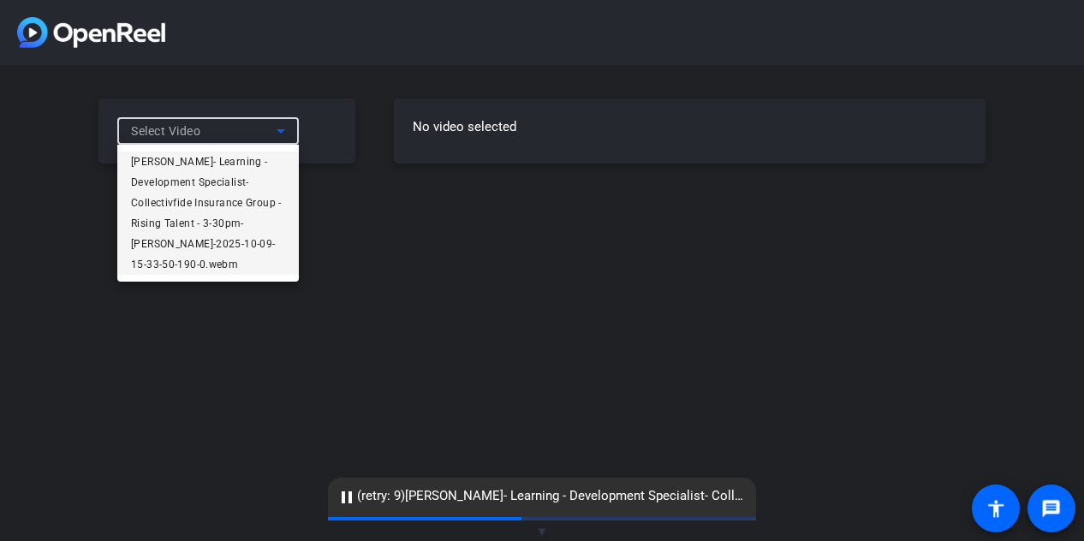
click at [249, 169] on span "[PERSON_NAME]- Learning - Development Specialist- Collectivfide Insurance Group…" at bounding box center [208, 213] width 154 height 123
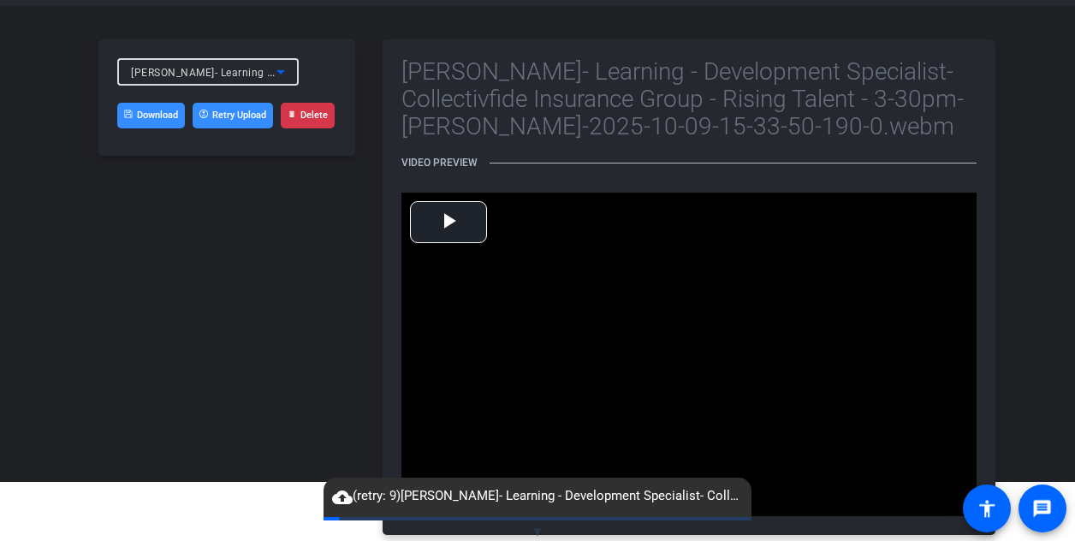
scroll to position [56, 0]
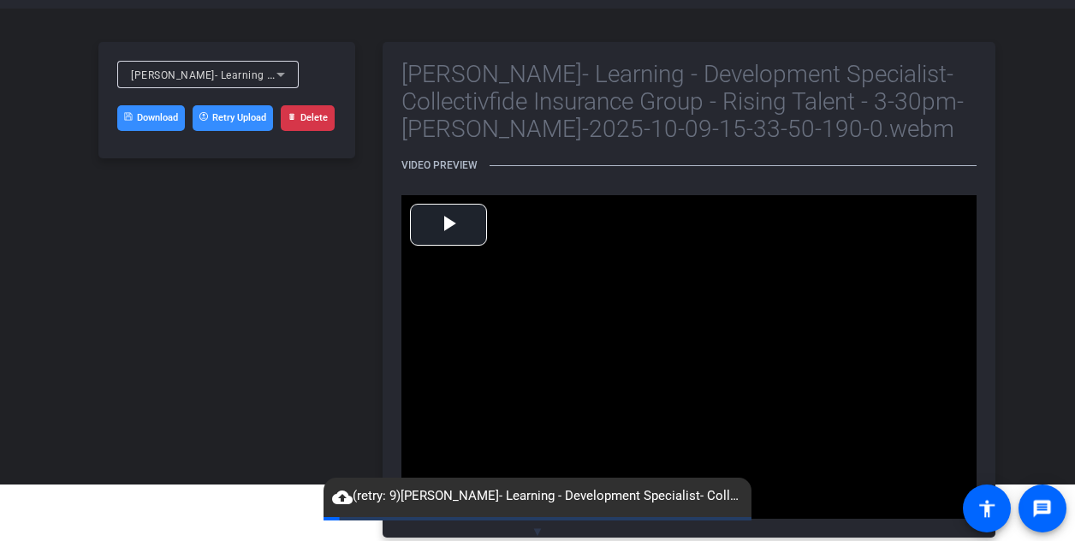
click at [359, 504] on span "cloud_upload (retry: 9) Bianca Florio- Learning - Development Specialist- Colle…" at bounding box center [538, 496] width 428 height 21
click at [404, 499] on span "Retry upload" at bounding box center [393, 499] width 68 height 18
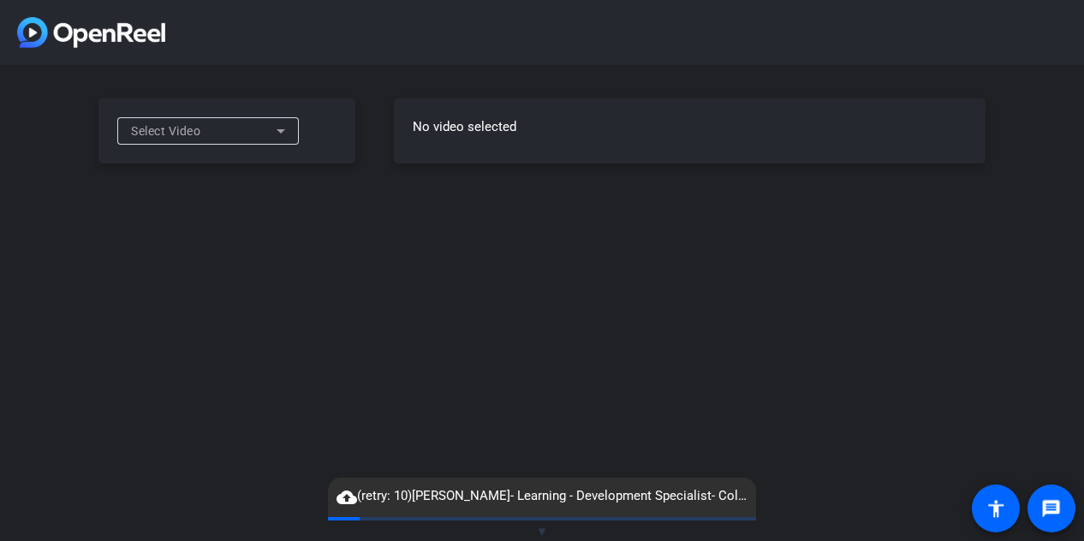
click at [371, 485] on div "cloud_upload (retry: 10) [PERSON_NAME]- Learning - Development Specialist- Coll…" at bounding box center [542, 497] width 428 height 39
click at [197, 139] on div "Select Video" at bounding box center [204, 131] width 146 height 21
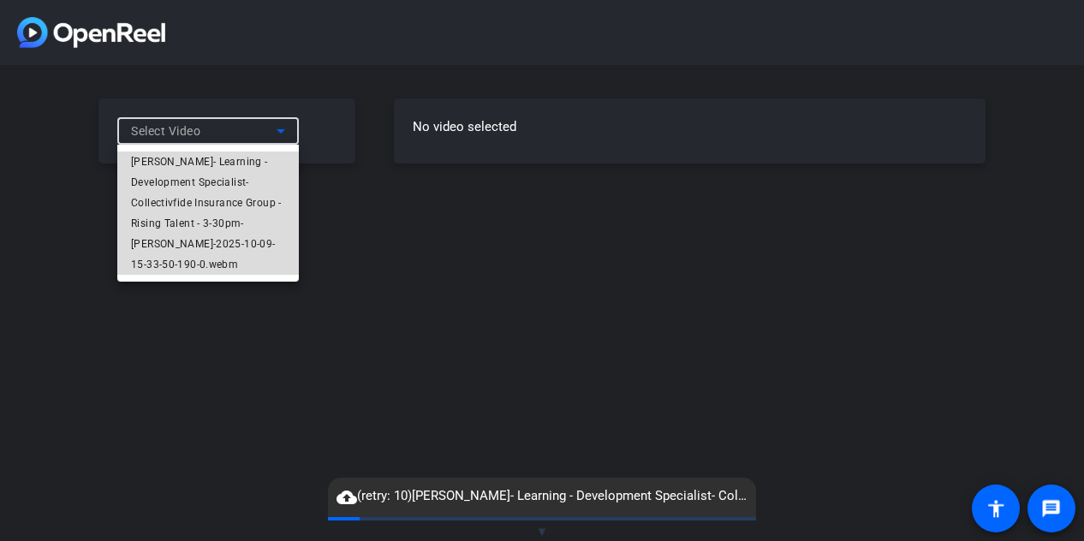
click at [186, 175] on span "[PERSON_NAME]- Learning - Development Specialist- Collectivfide Insurance Group…" at bounding box center [208, 213] width 154 height 123
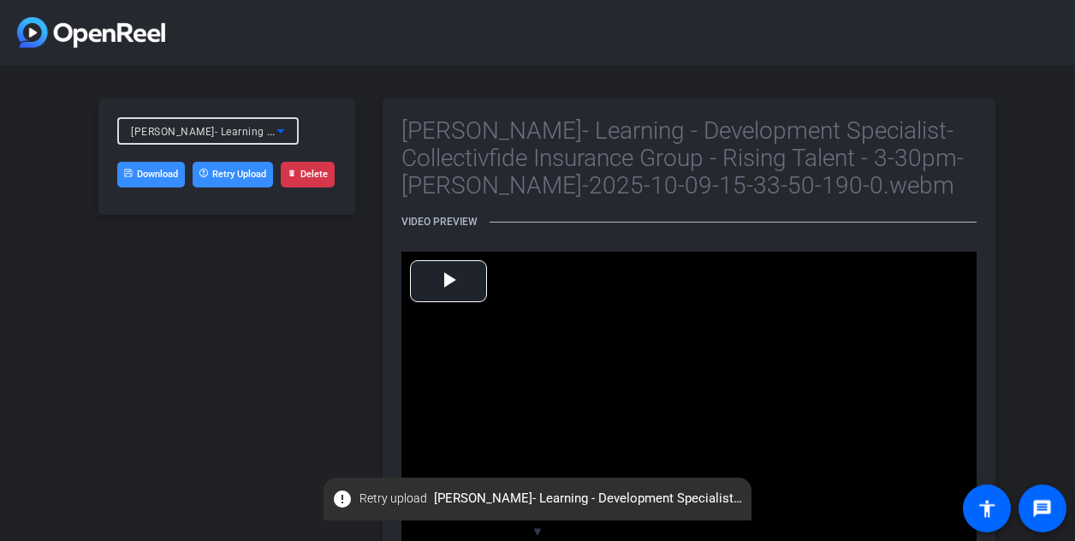
click at [125, 170] on icon at bounding box center [128, 173] width 8 height 8
click at [226, 177] on button "Retry Upload" at bounding box center [233, 175] width 80 height 26
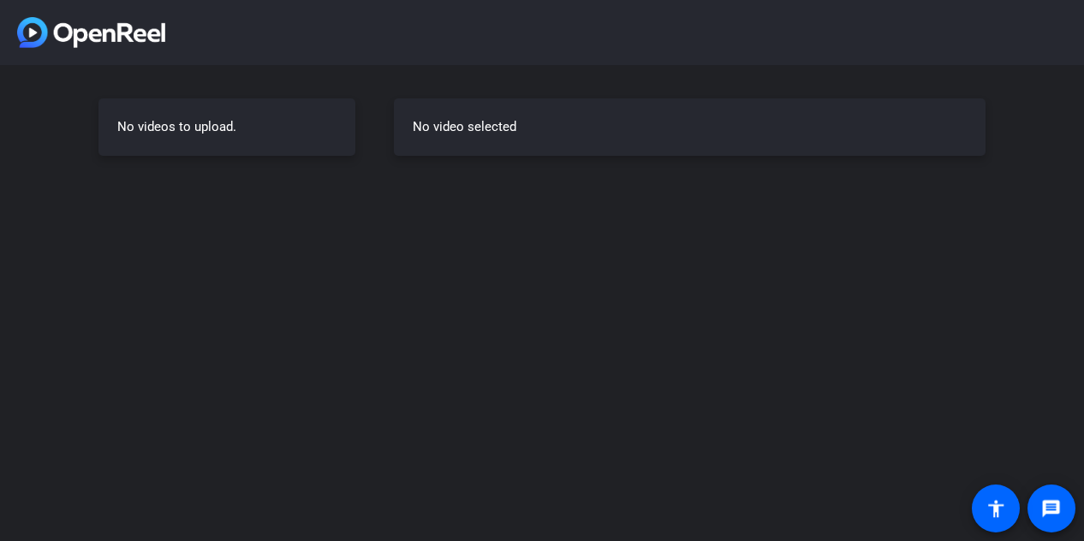
click at [216, 126] on div "No videos to upload." at bounding box center [226, 126] width 257 height 57
click at [433, 148] on div "No video selected" at bounding box center [689, 126] width 591 height 57
